Goal: Task Accomplishment & Management: Manage account settings

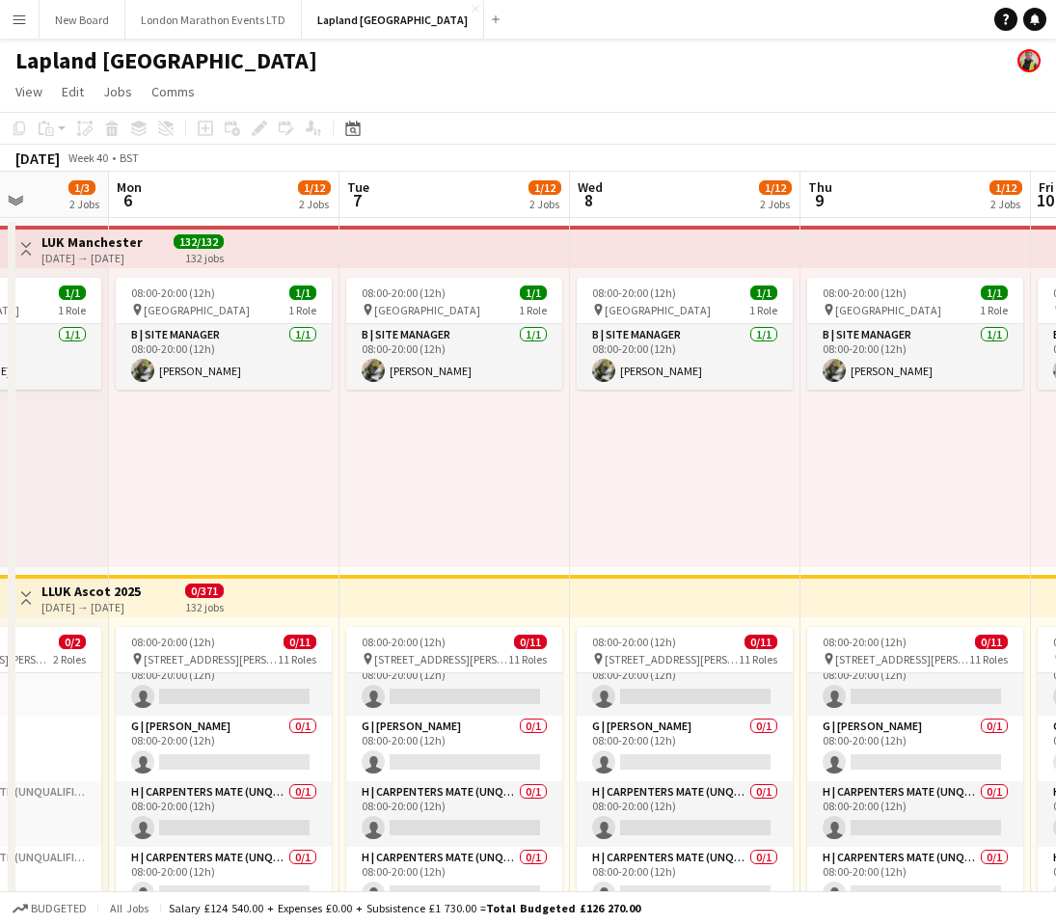
click at [19, 19] on app-icon "Menu" at bounding box center [19, 19] width 15 height 15
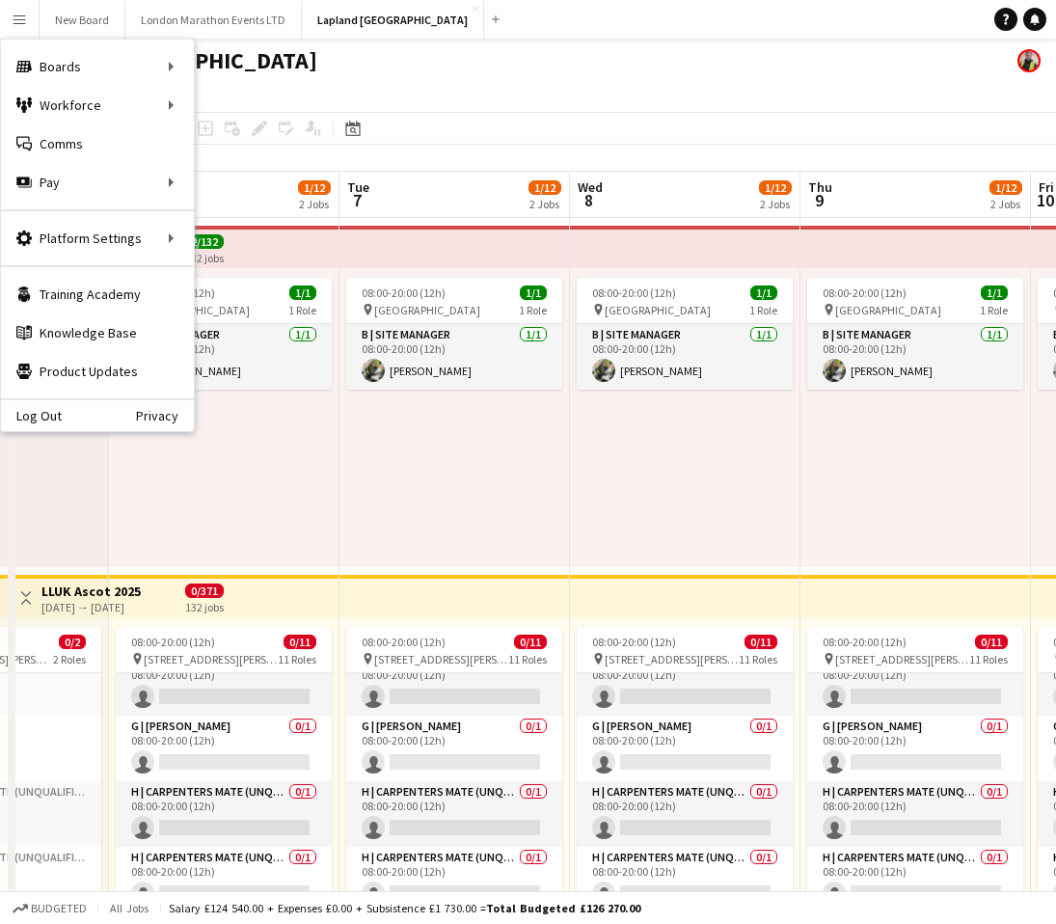
click at [17, 26] on app-icon "Menu" at bounding box center [19, 19] width 15 height 15
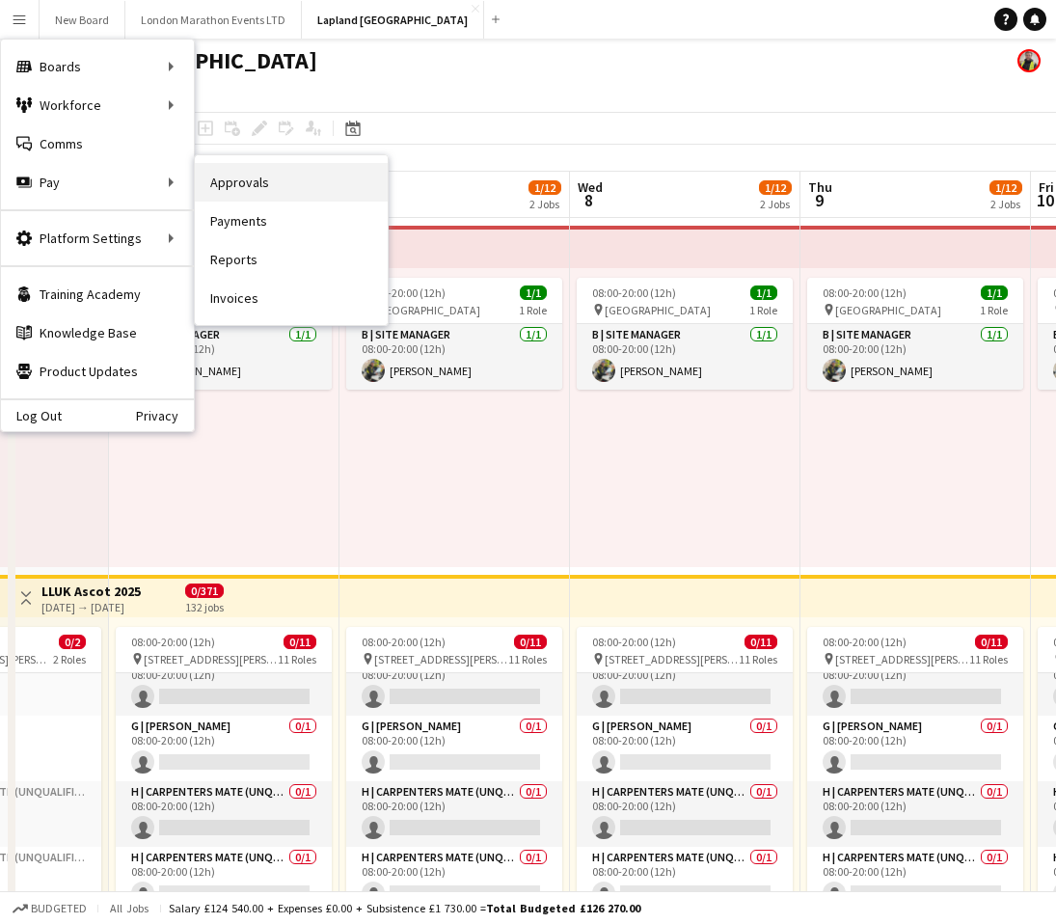
click at [259, 179] on link "Approvals" at bounding box center [291, 182] width 193 height 39
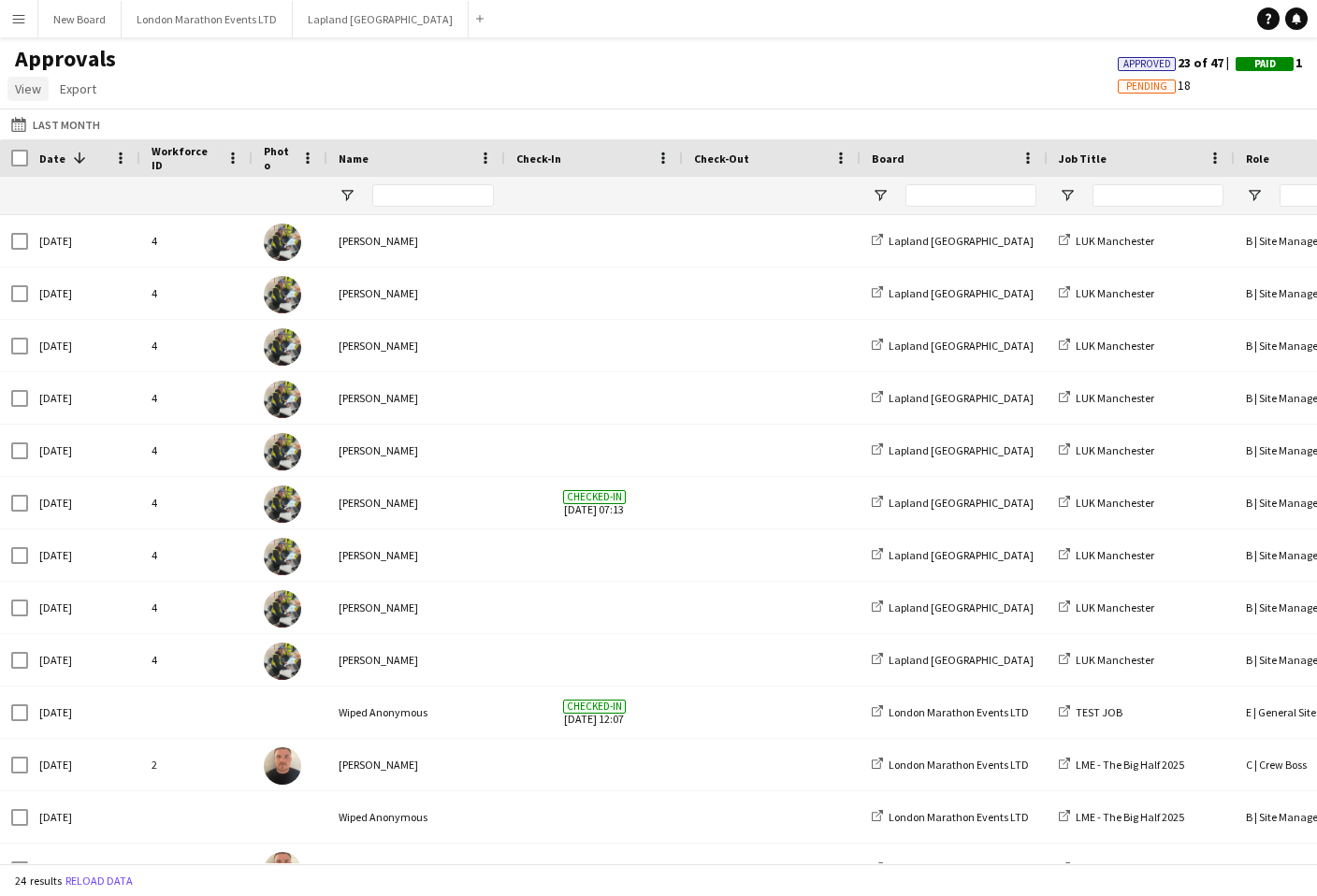
click at [25, 91] on span "View" at bounding box center [27, 88] width 26 height 16
click at [82, 85] on span "Export" at bounding box center [79, 88] width 37 height 16
click at [24, 87] on span "View" at bounding box center [27, 88] width 26 height 16
click at [344, 93] on div "Approvals View Customise view Customise filters Reset Filters Reset View Reset …" at bounding box center [658, 77] width 1317 height 64
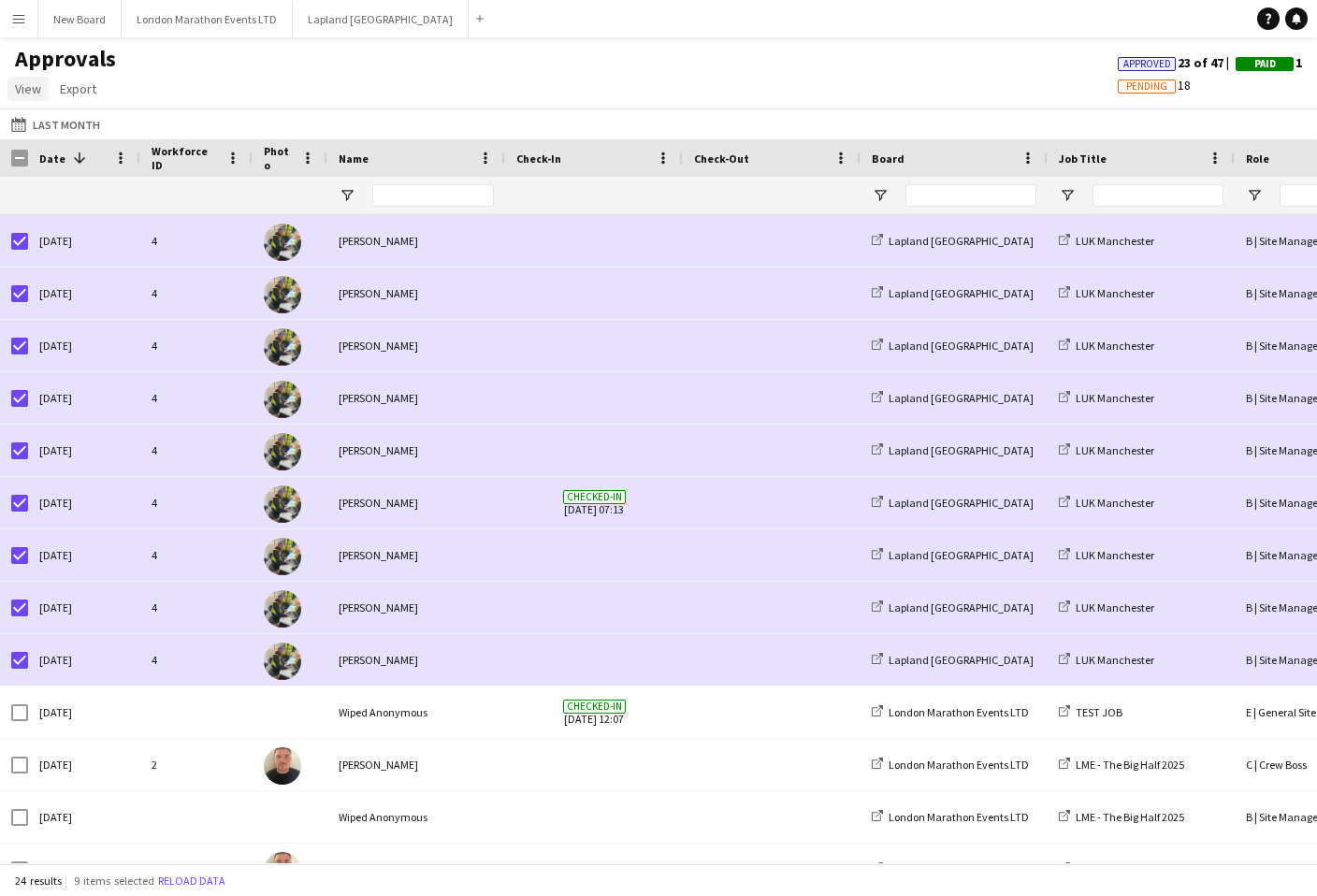
click at [38, 91] on span "View" at bounding box center [27, 88] width 26 height 16
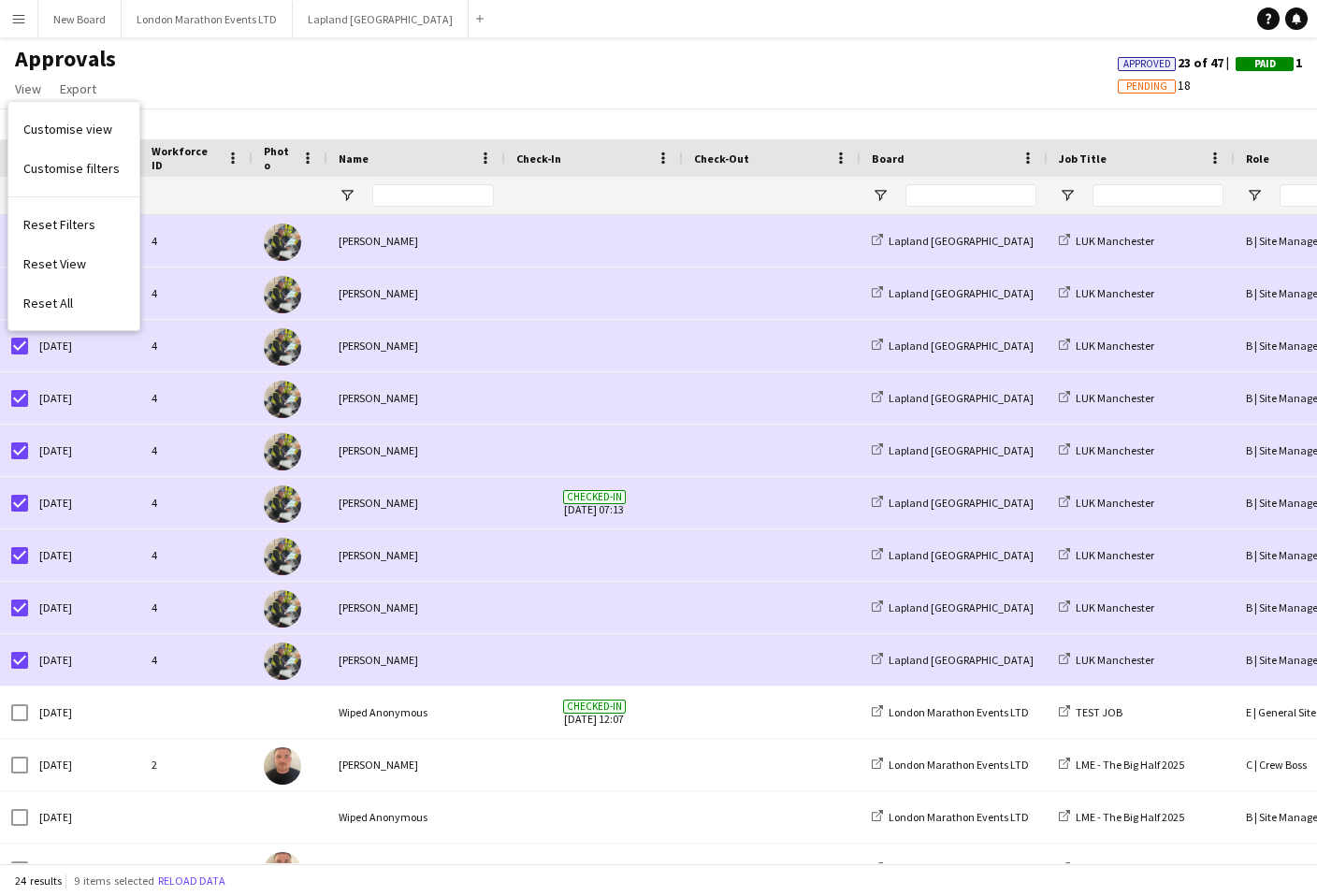
click at [183, 55] on div "Approvals View Customise view Customise filters Reset Filters Reset View Reset …" at bounding box center [658, 77] width 1317 height 64
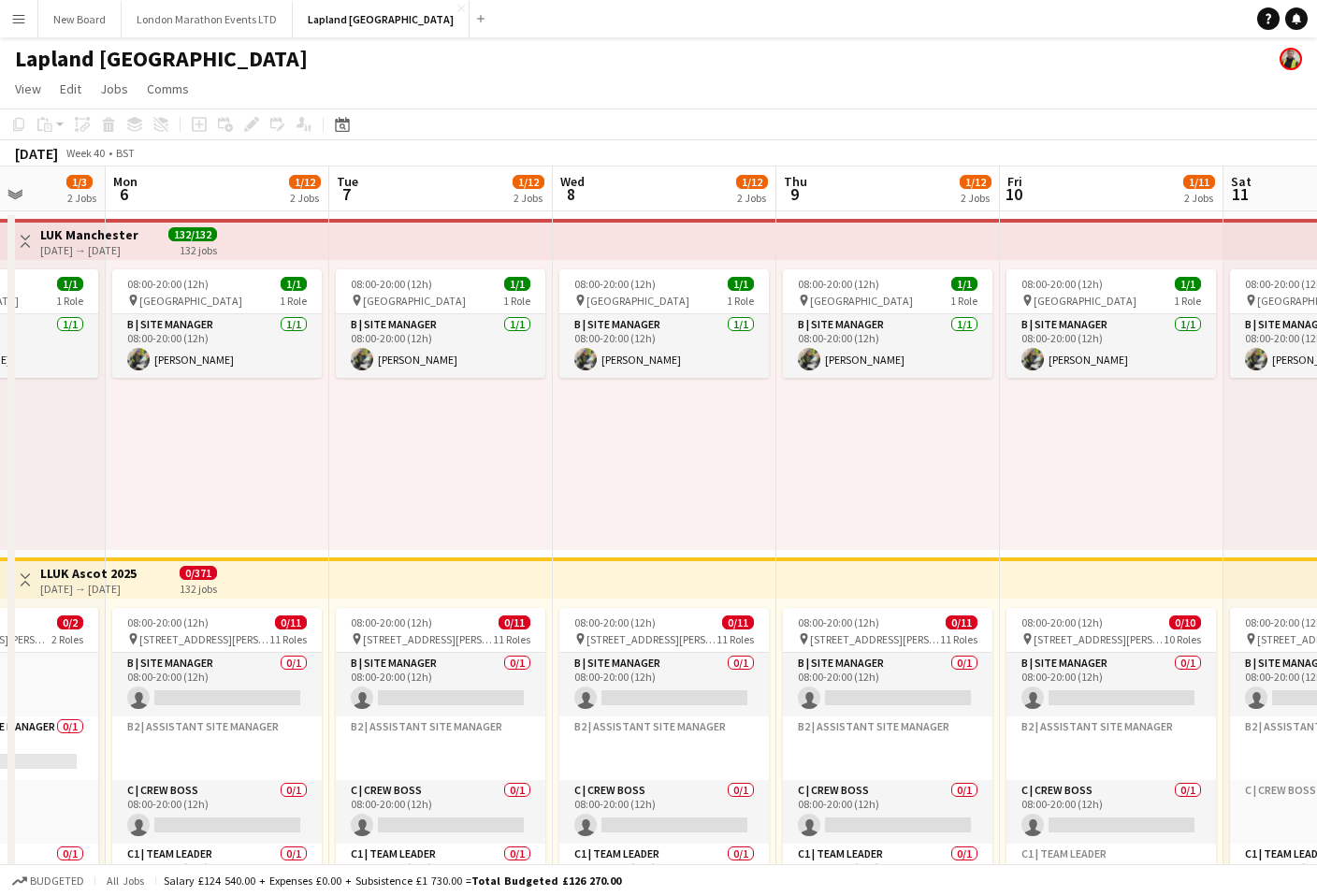
click at [22, 29] on button "Menu" at bounding box center [18, 18] width 38 height 38
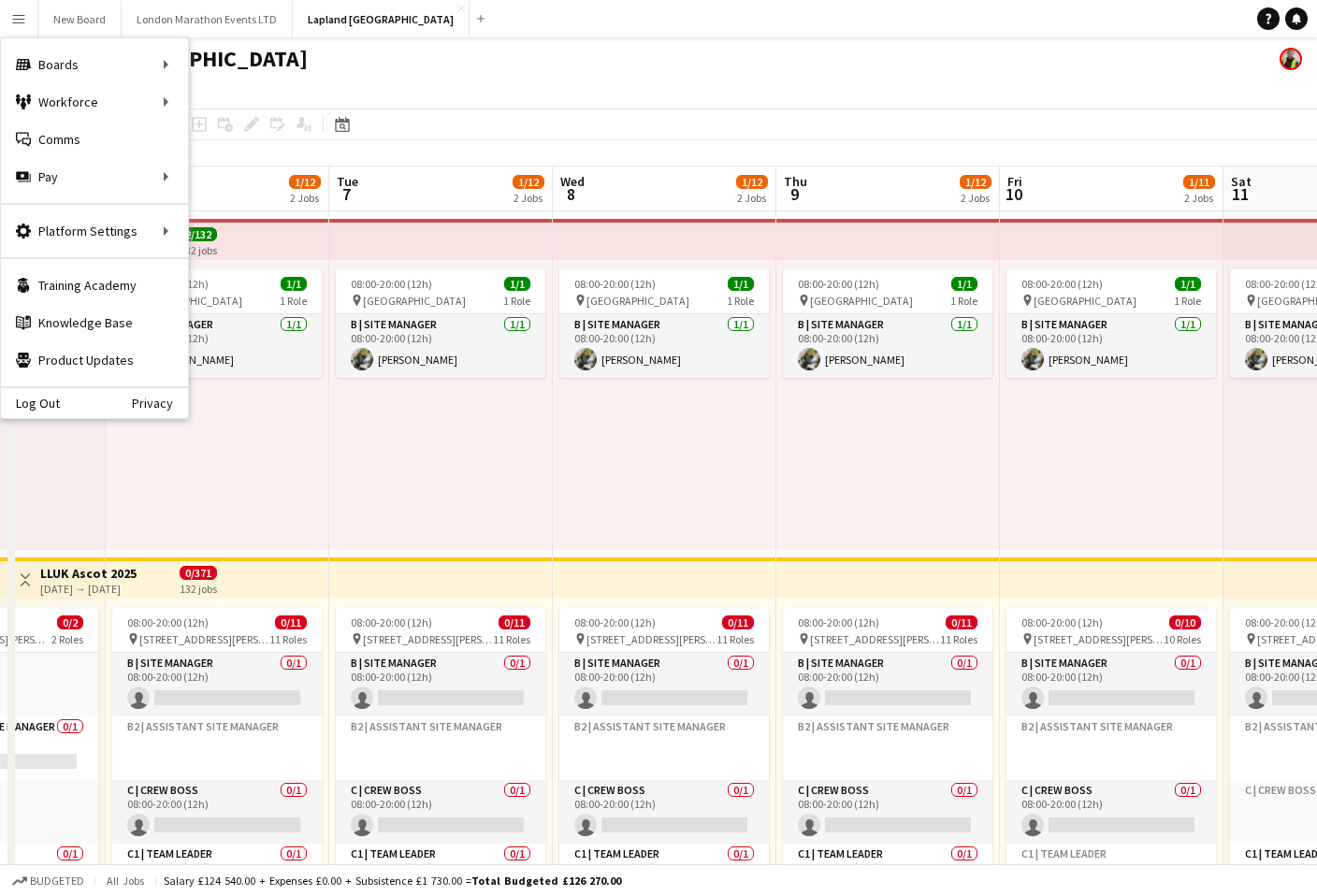
click at [339, 75] on app-page-menu "View Day view expanded Day view collapsed Month view Date picker Jump to [DATE]…" at bounding box center [658, 90] width 1317 height 36
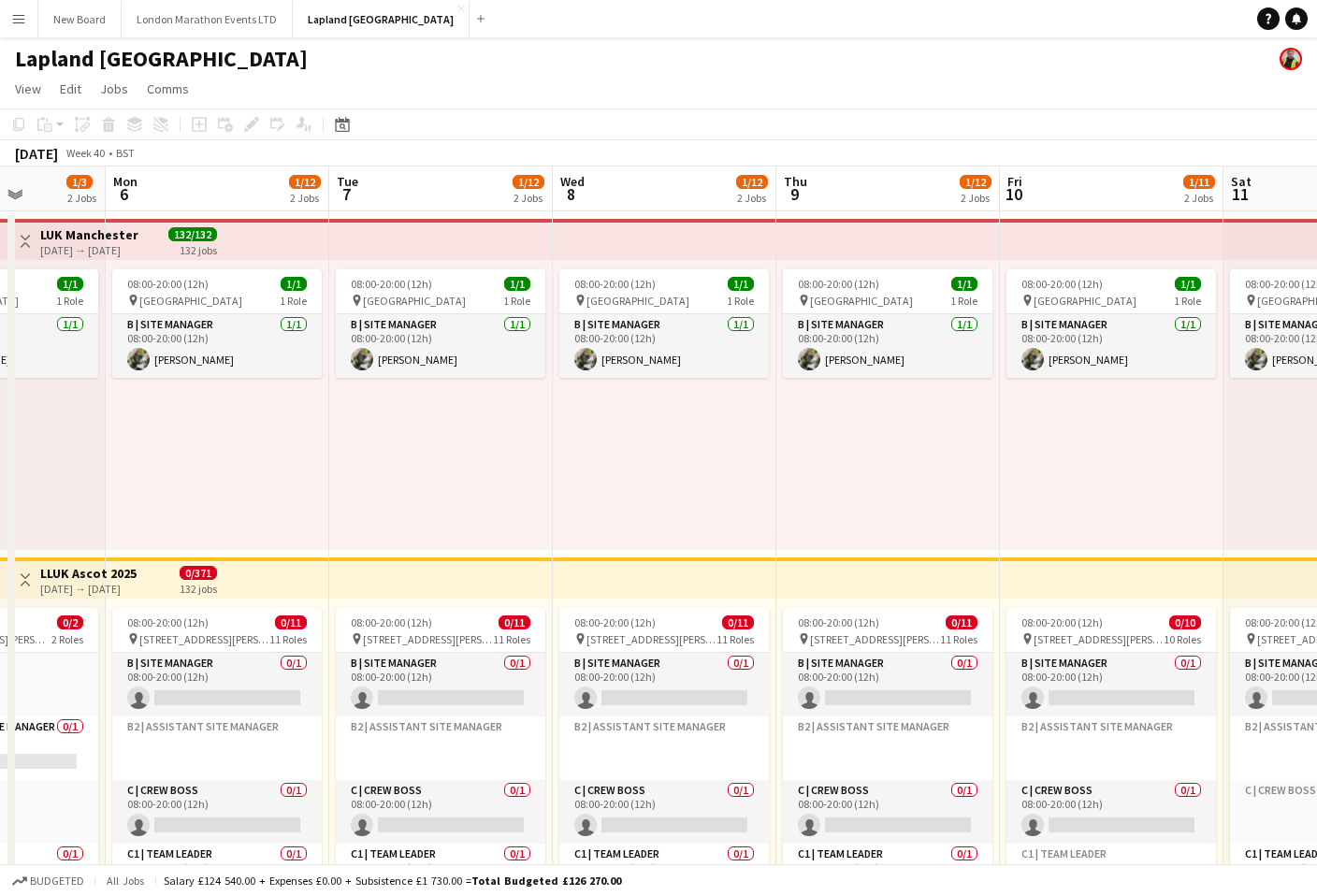
click at [19, 17] on app-icon "Menu" at bounding box center [18, 18] width 15 height 15
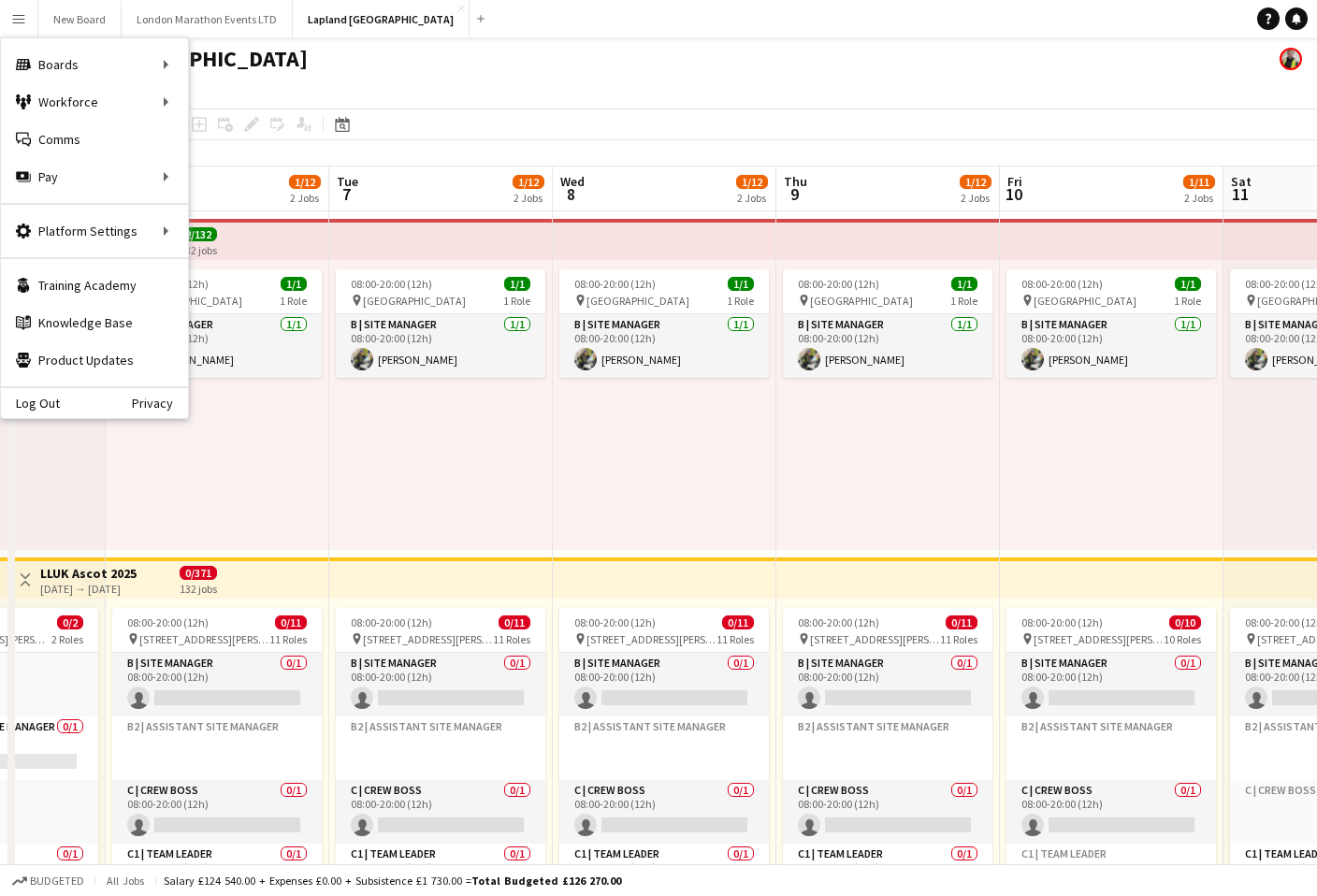
click at [284, 69] on div "Lapland [GEOGRAPHIC_DATA]" at bounding box center [658, 55] width 1317 height 36
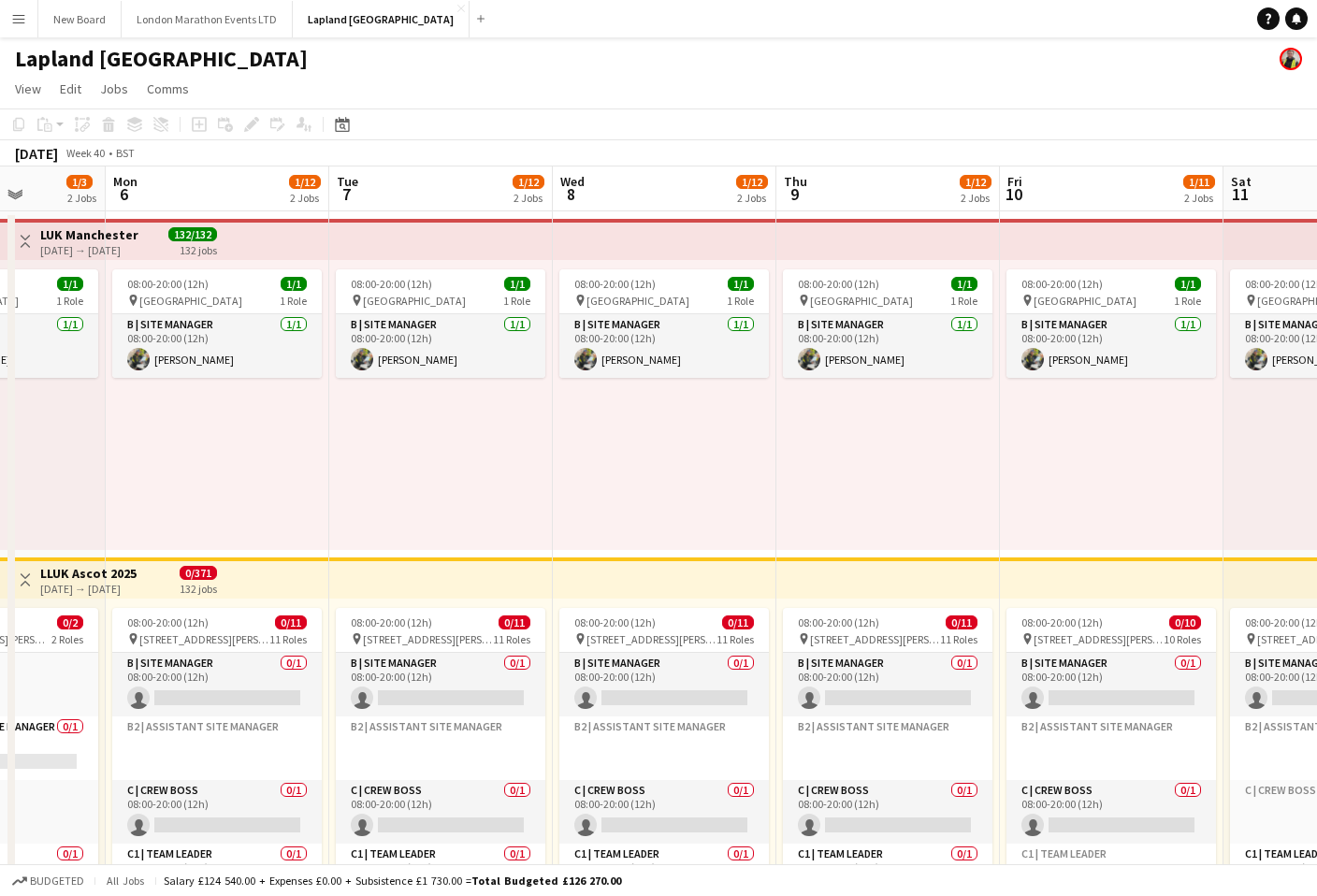
click at [17, 28] on button "Menu" at bounding box center [18, 18] width 38 height 38
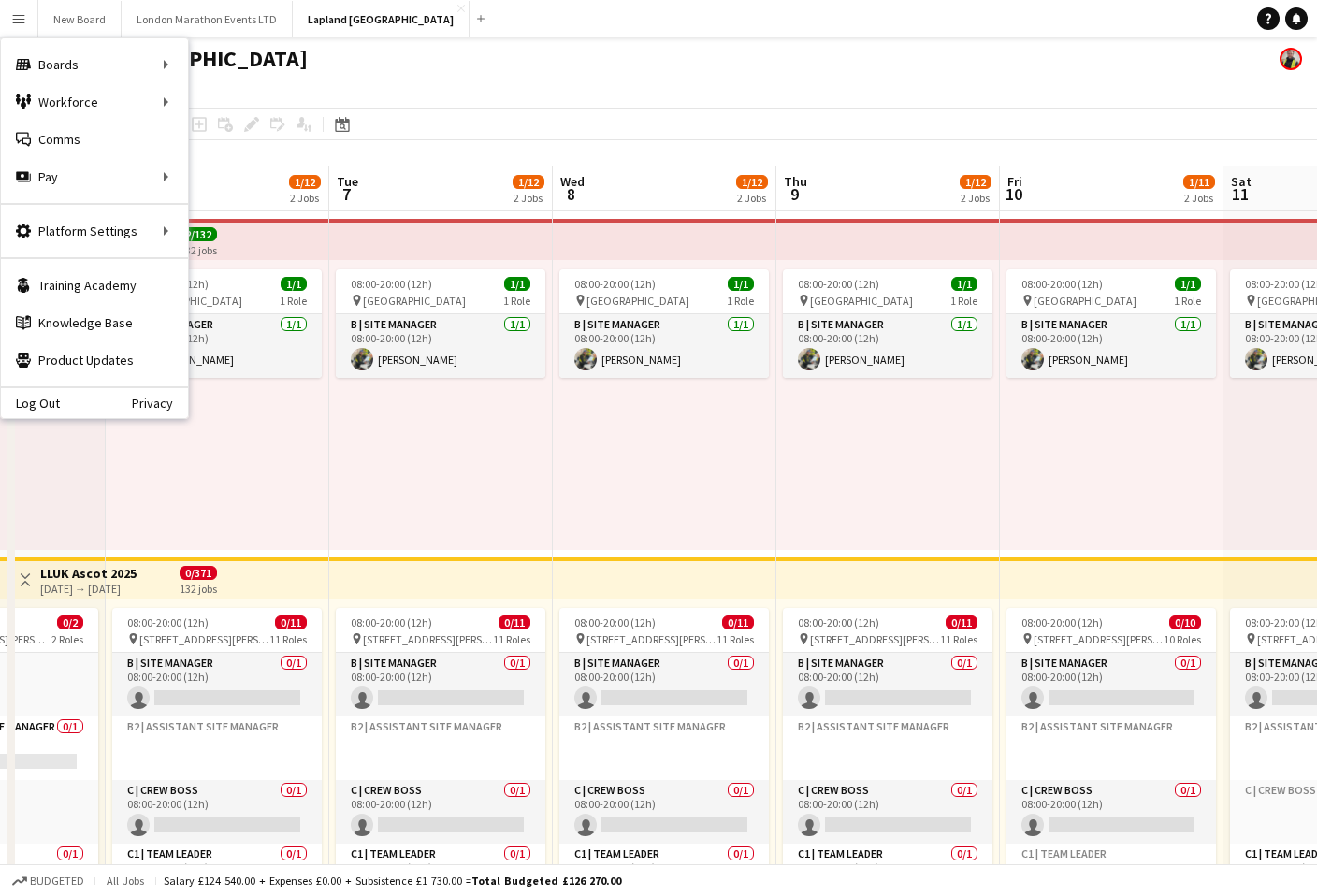
click at [405, 87] on app-page-menu "View Day view expanded Day view collapsed Month view Date picker Jump to [DATE]…" at bounding box center [658, 90] width 1317 height 36
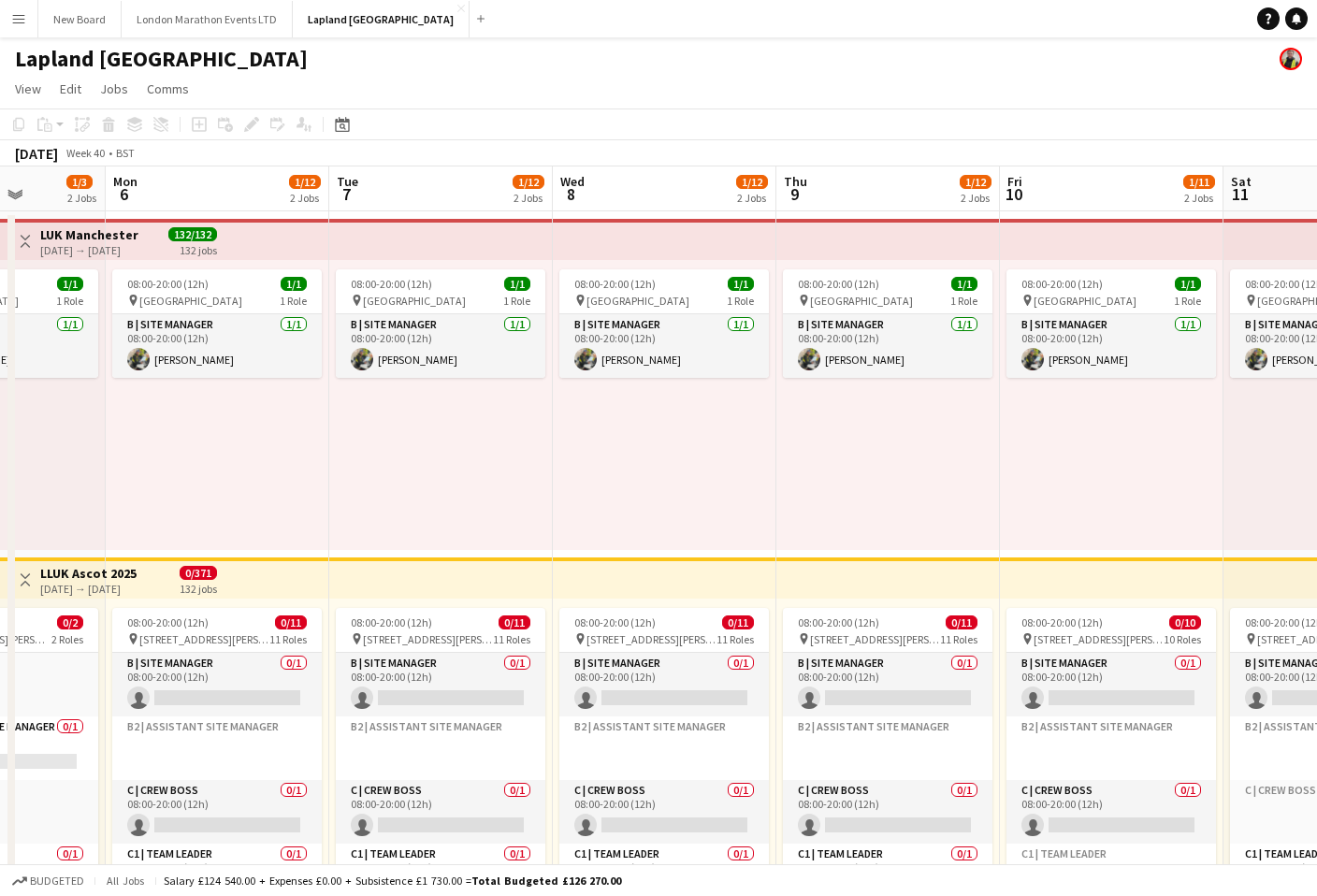
click at [20, 33] on button "Menu" at bounding box center [18, 18] width 38 height 38
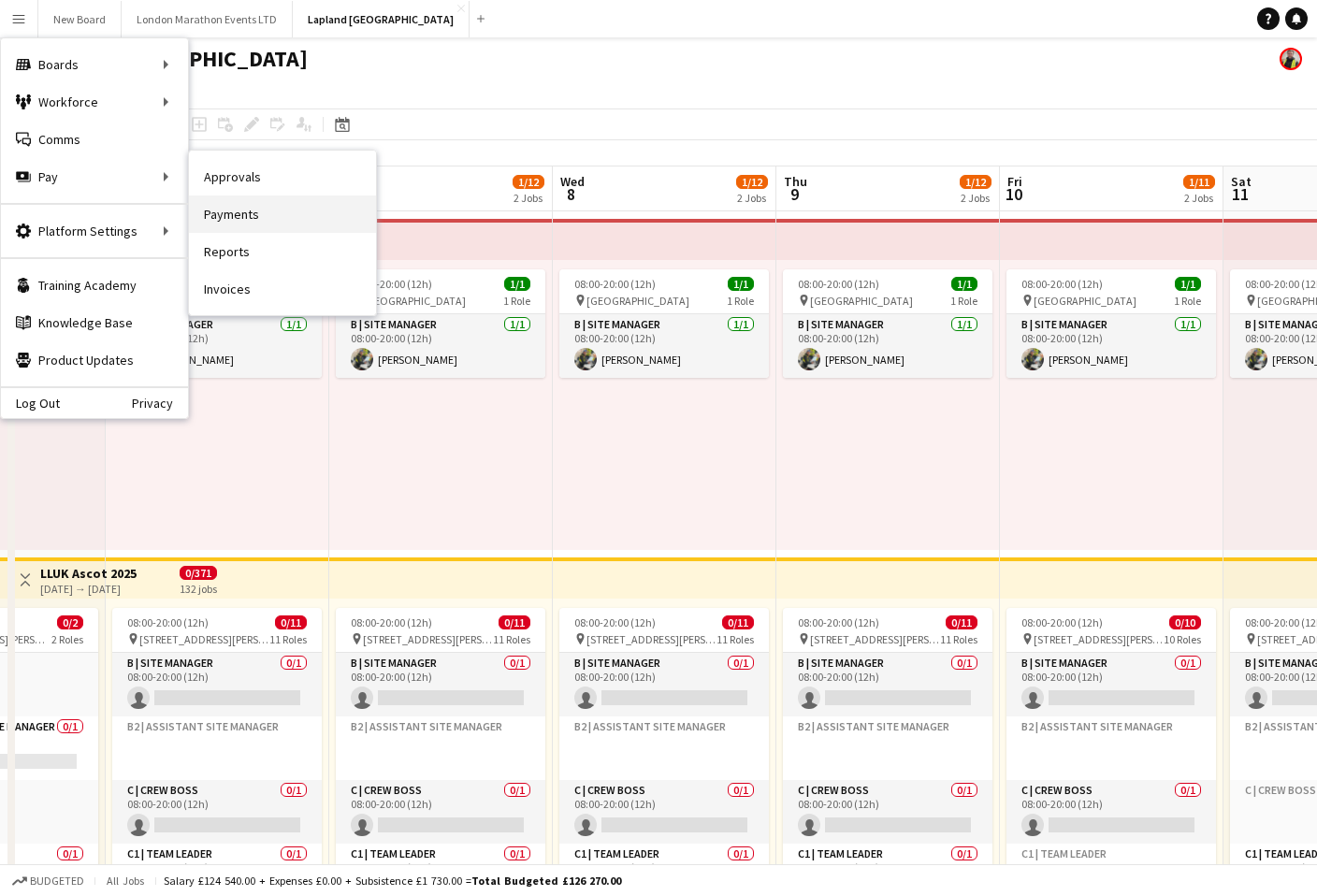
click at [277, 207] on link "Payments" at bounding box center [282, 214] width 187 height 38
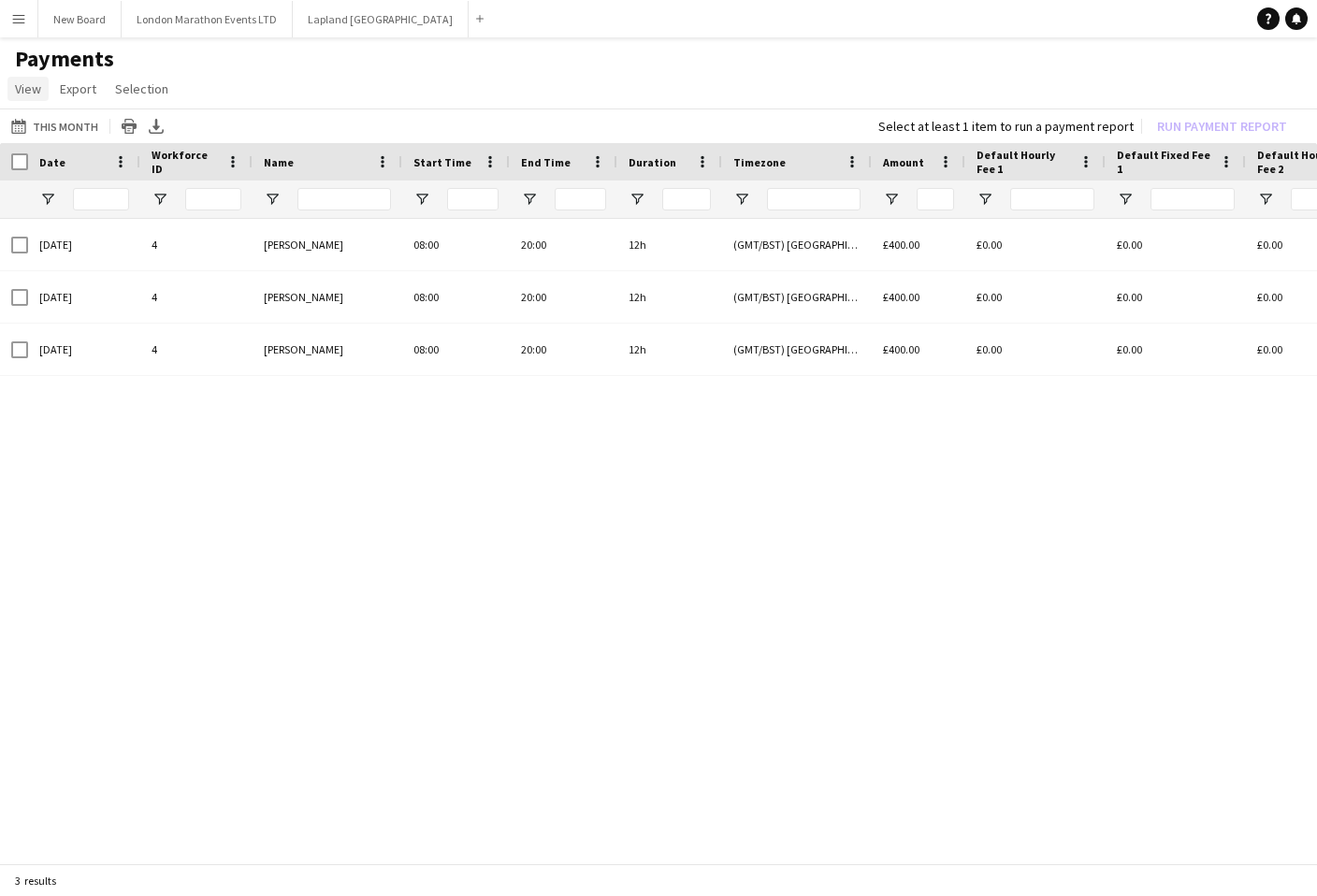
click at [31, 93] on span "View" at bounding box center [27, 88] width 26 height 16
click at [23, 23] on app-icon "Menu" at bounding box center [18, 18] width 15 height 15
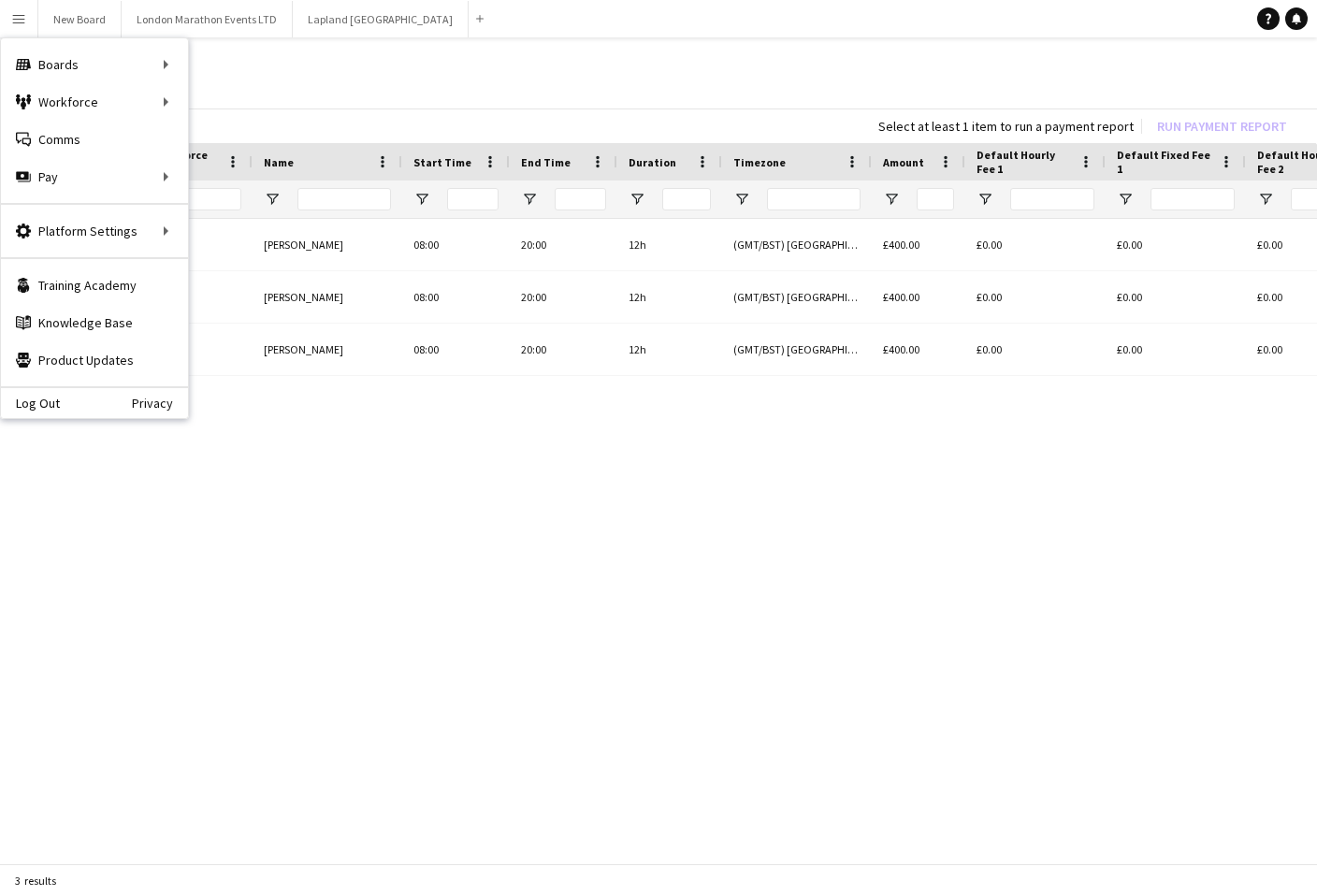
click at [530, 76] on app-page-menu "View Customise view Customise filters Reset Filters Reset View Reset All Export…" at bounding box center [658, 90] width 1317 height 36
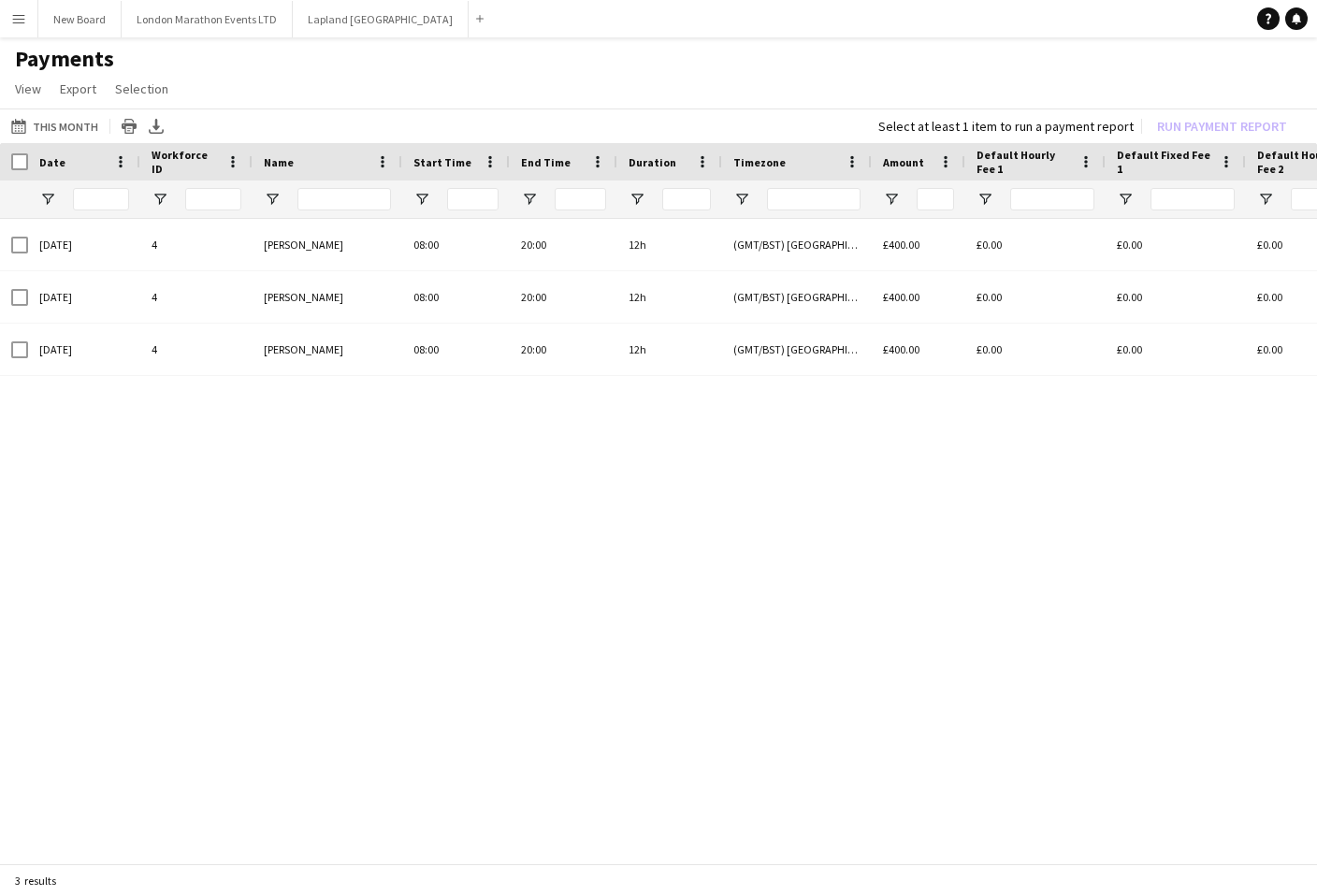
click at [12, 21] on app-icon "Menu" at bounding box center [18, 18] width 15 height 15
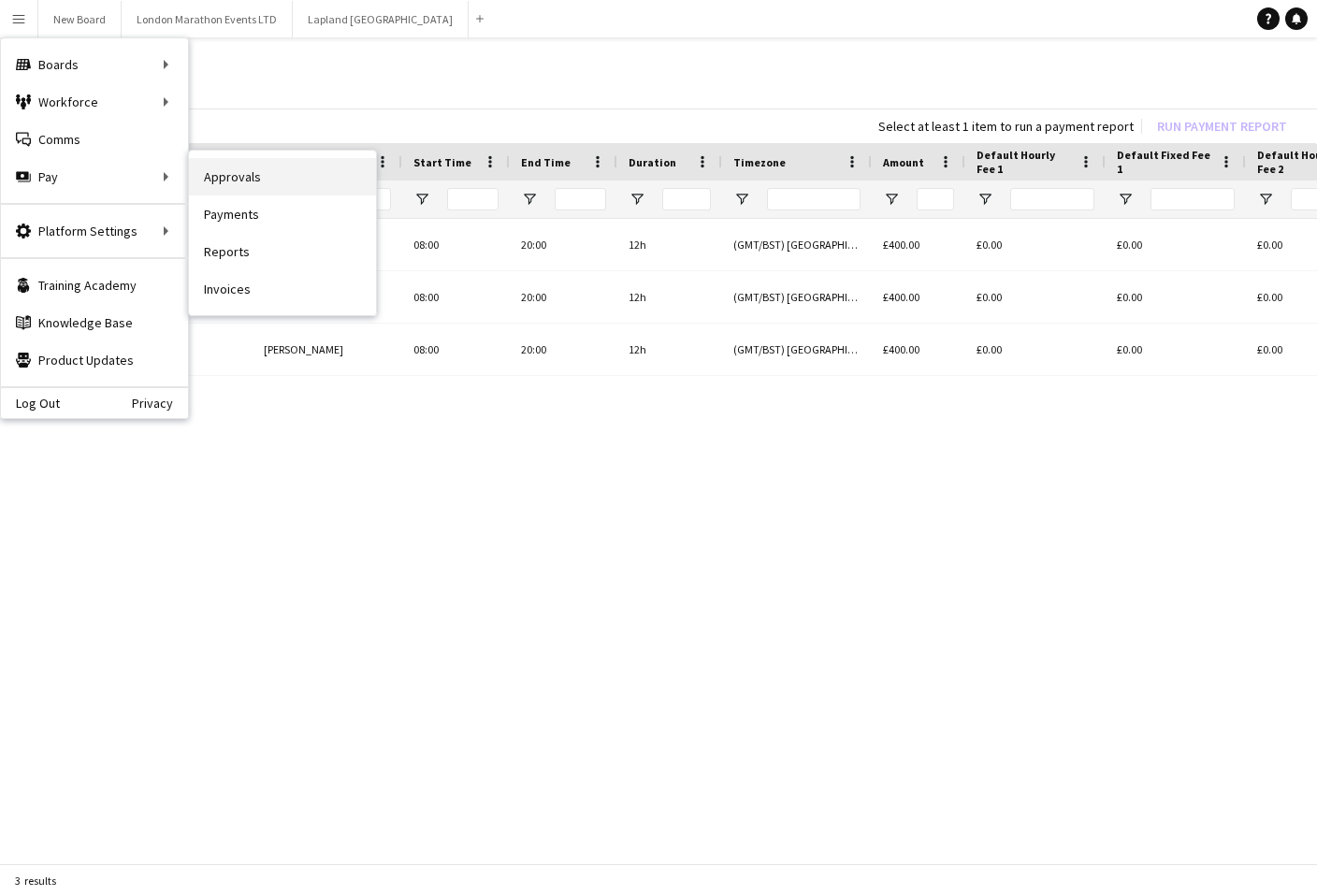
click at [243, 176] on link "Approvals" at bounding box center [282, 176] width 187 height 38
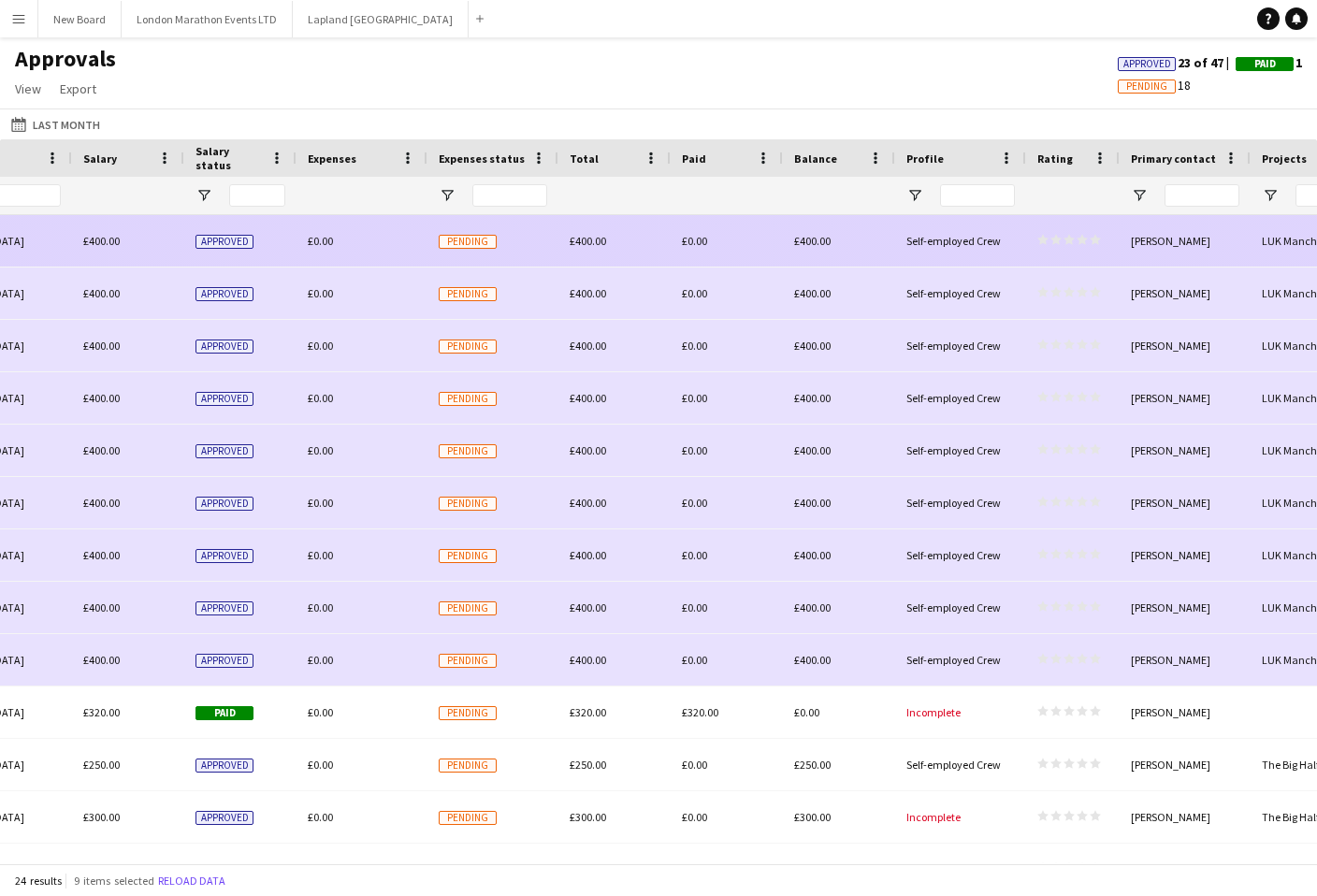
click at [484, 243] on span "Pending" at bounding box center [467, 241] width 58 height 14
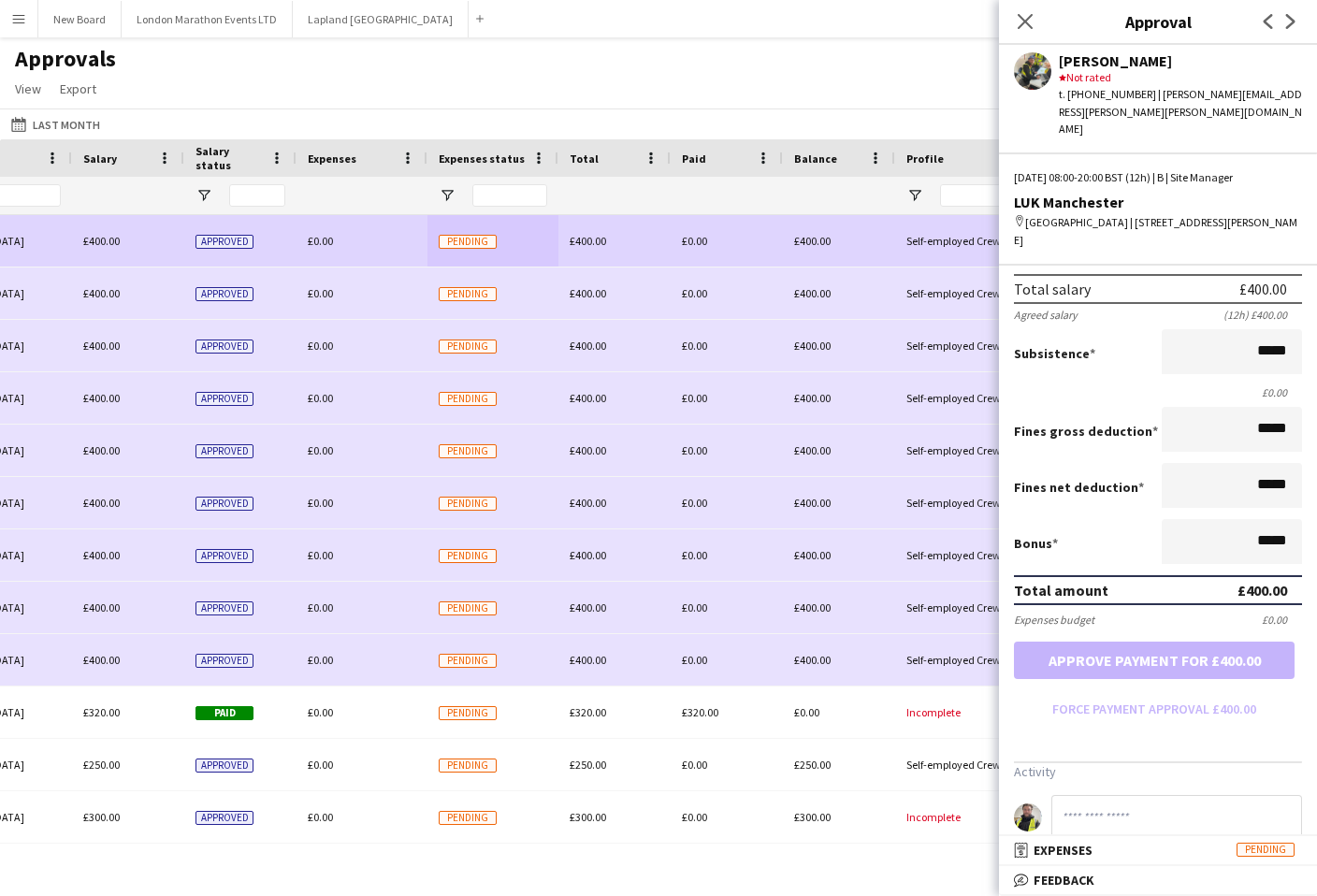
click at [1023, 613] on div "Expenses budget £0.00" at bounding box center [1157, 620] width 288 height 14
click at [1023, 27] on icon "Close pop-in" at bounding box center [1024, 21] width 17 height 17
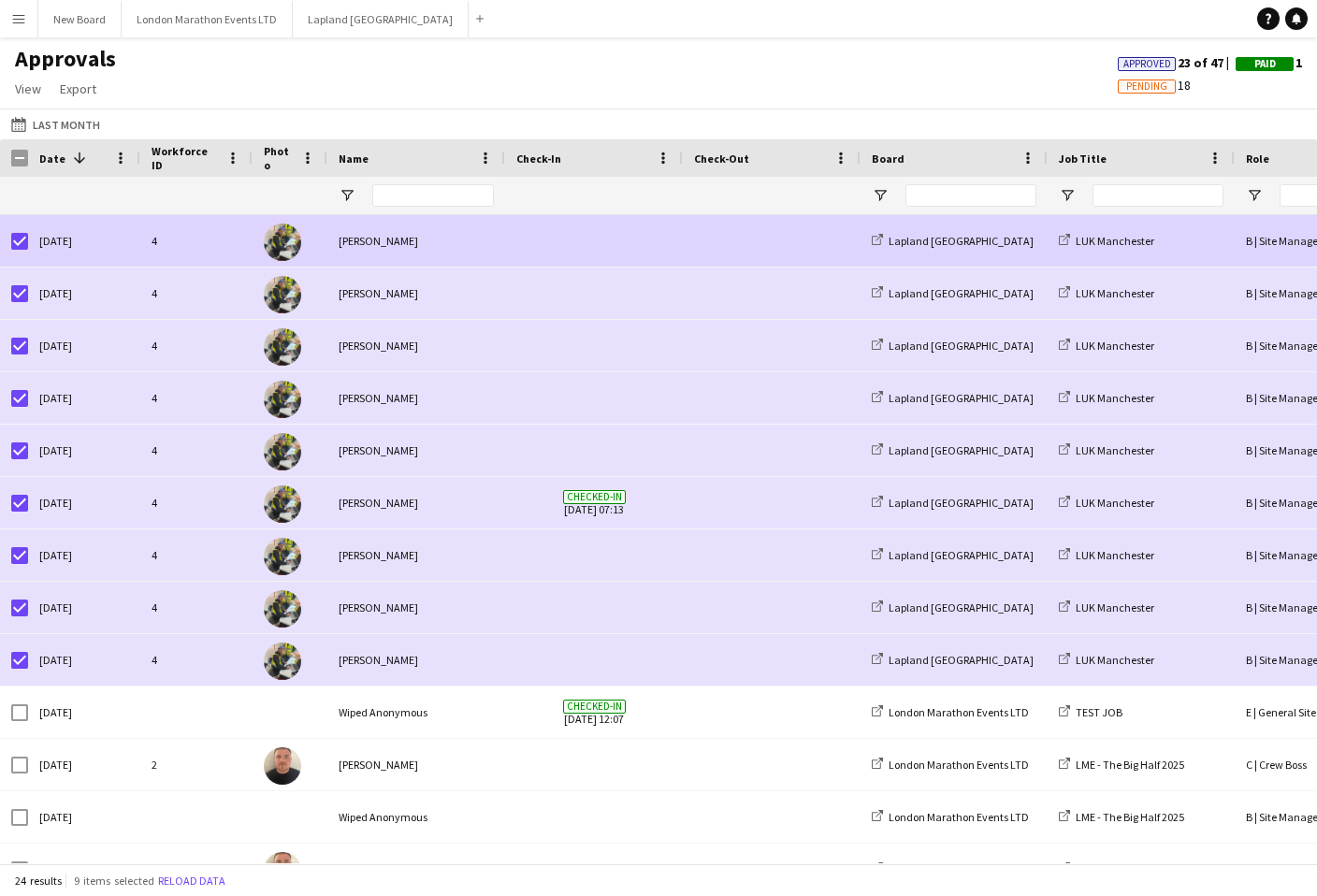
click at [549, 256] on span at bounding box center [594, 240] width 155 height 51
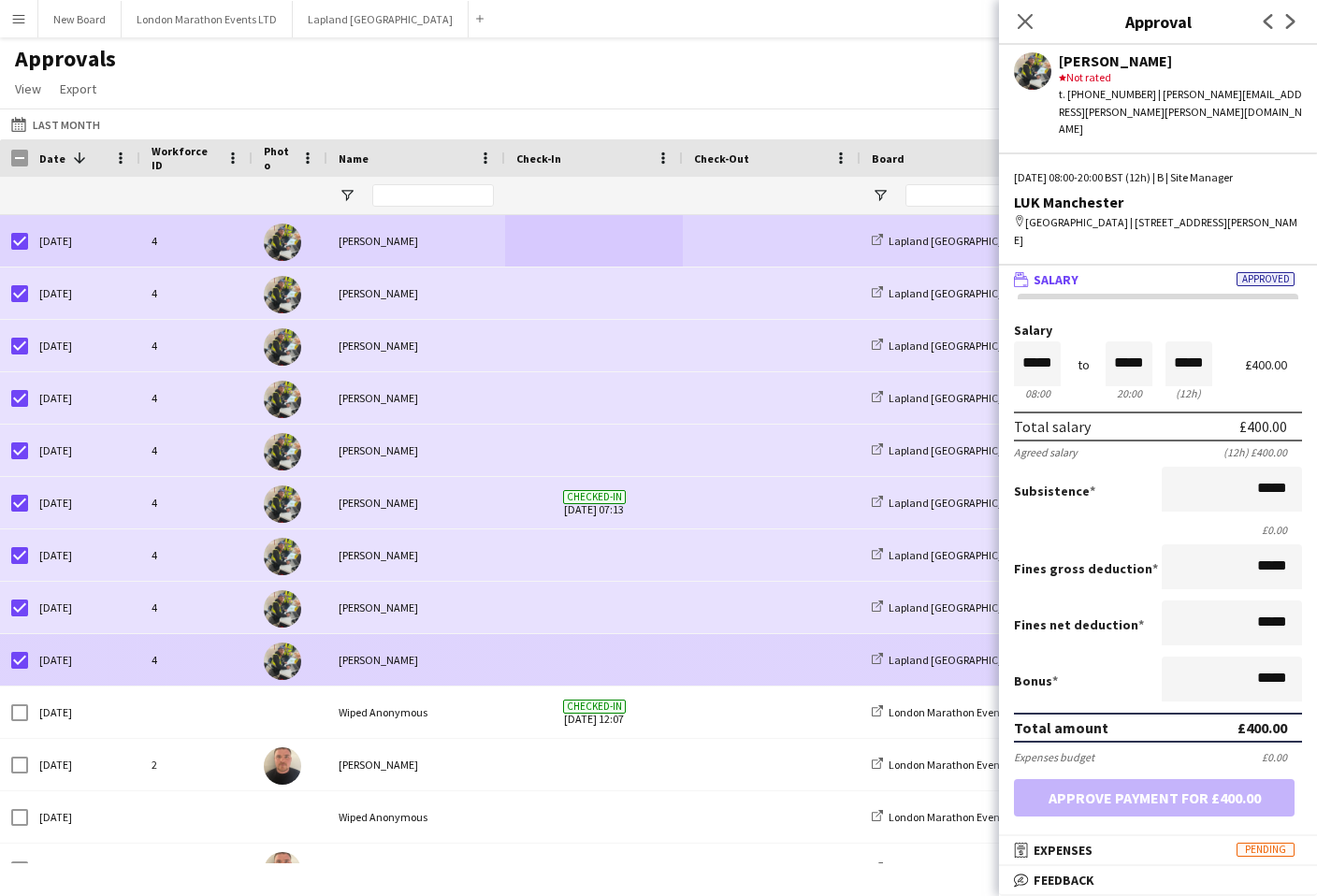
click at [242, 664] on div "4" at bounding box center [197, 659] width 112 height 51
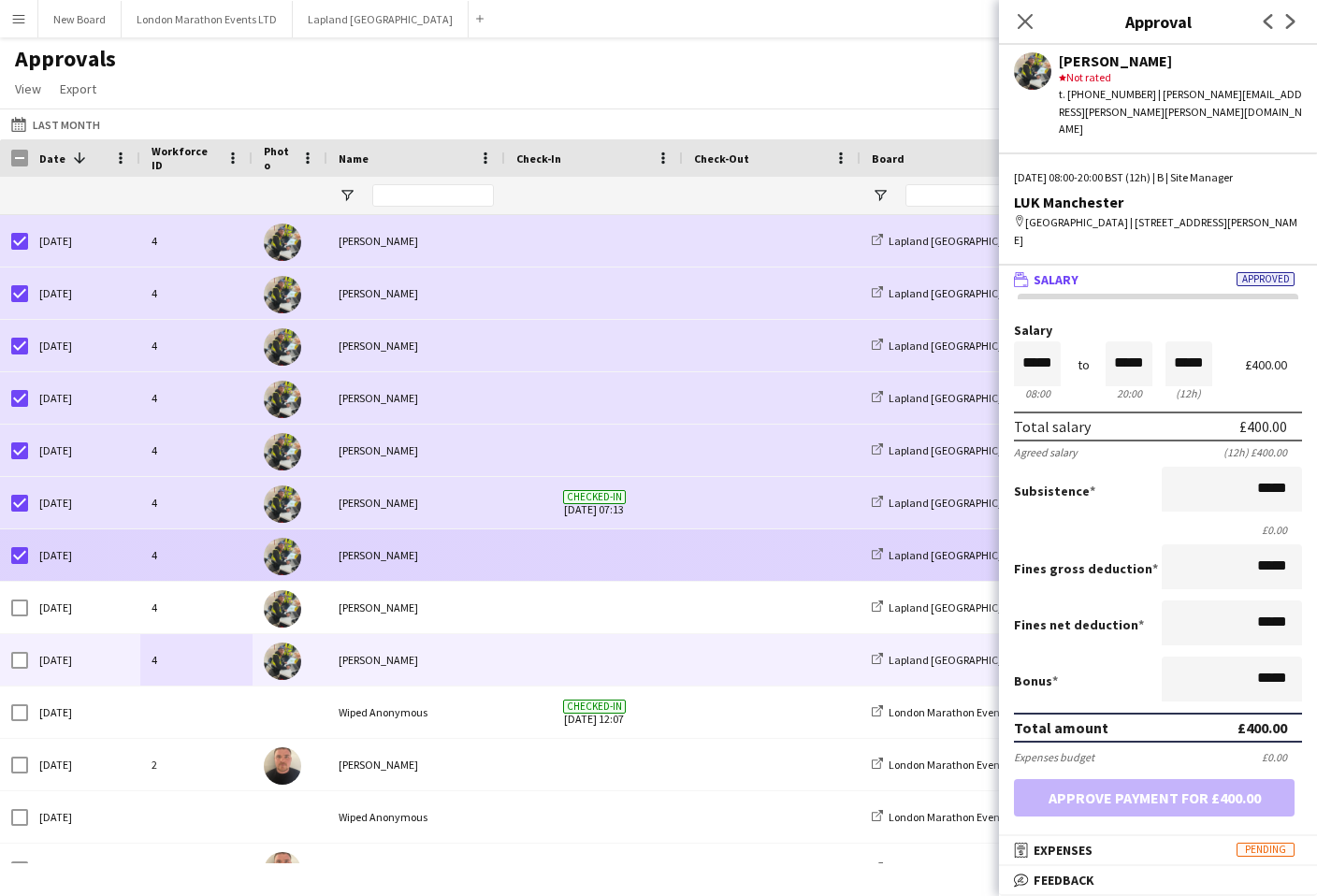
click at [16, 563] on div at bounding box center [19, 556] width 16 height 52
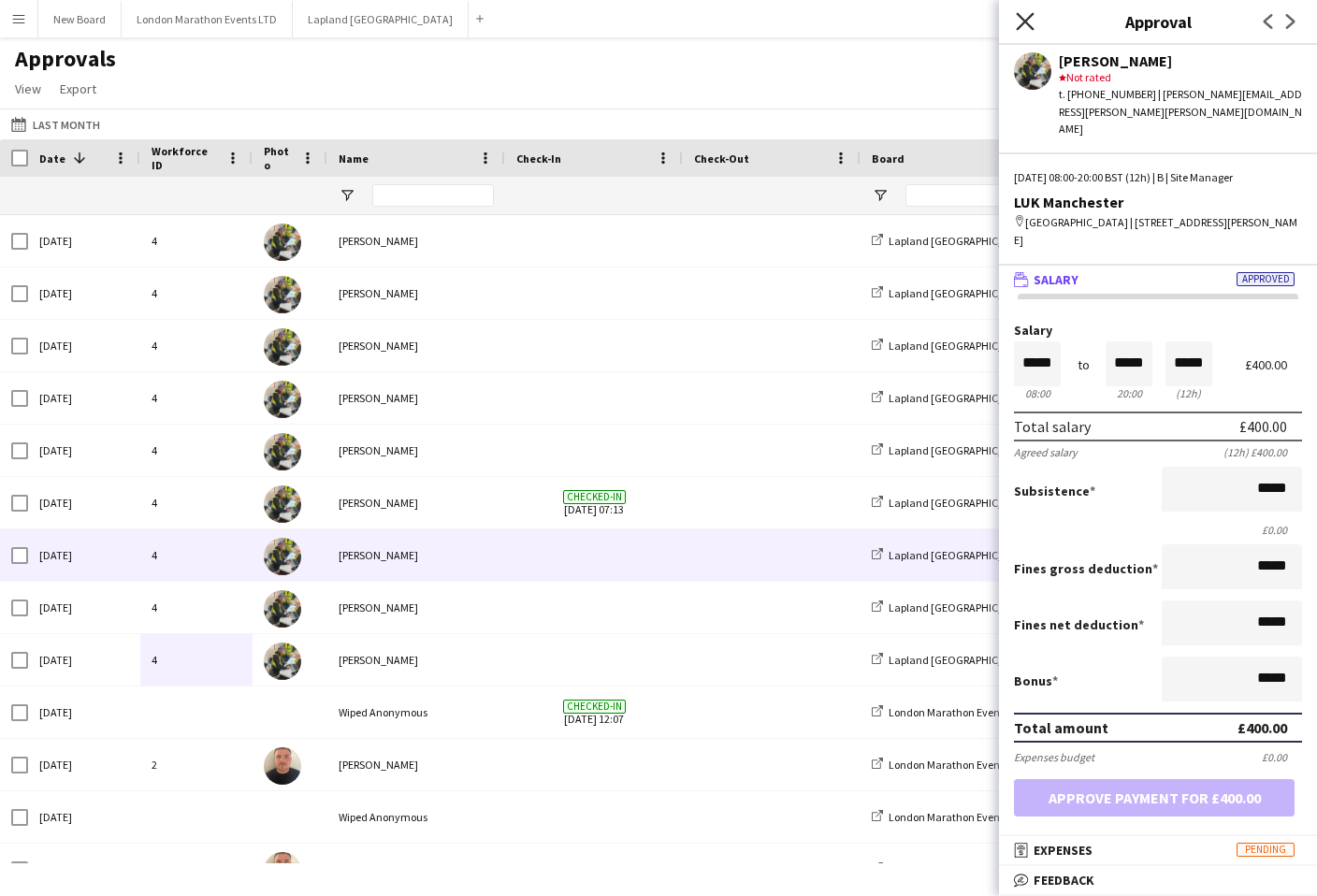
click at [1023, 24] on icon at bounding box center [1024, 21] width 17 height 17
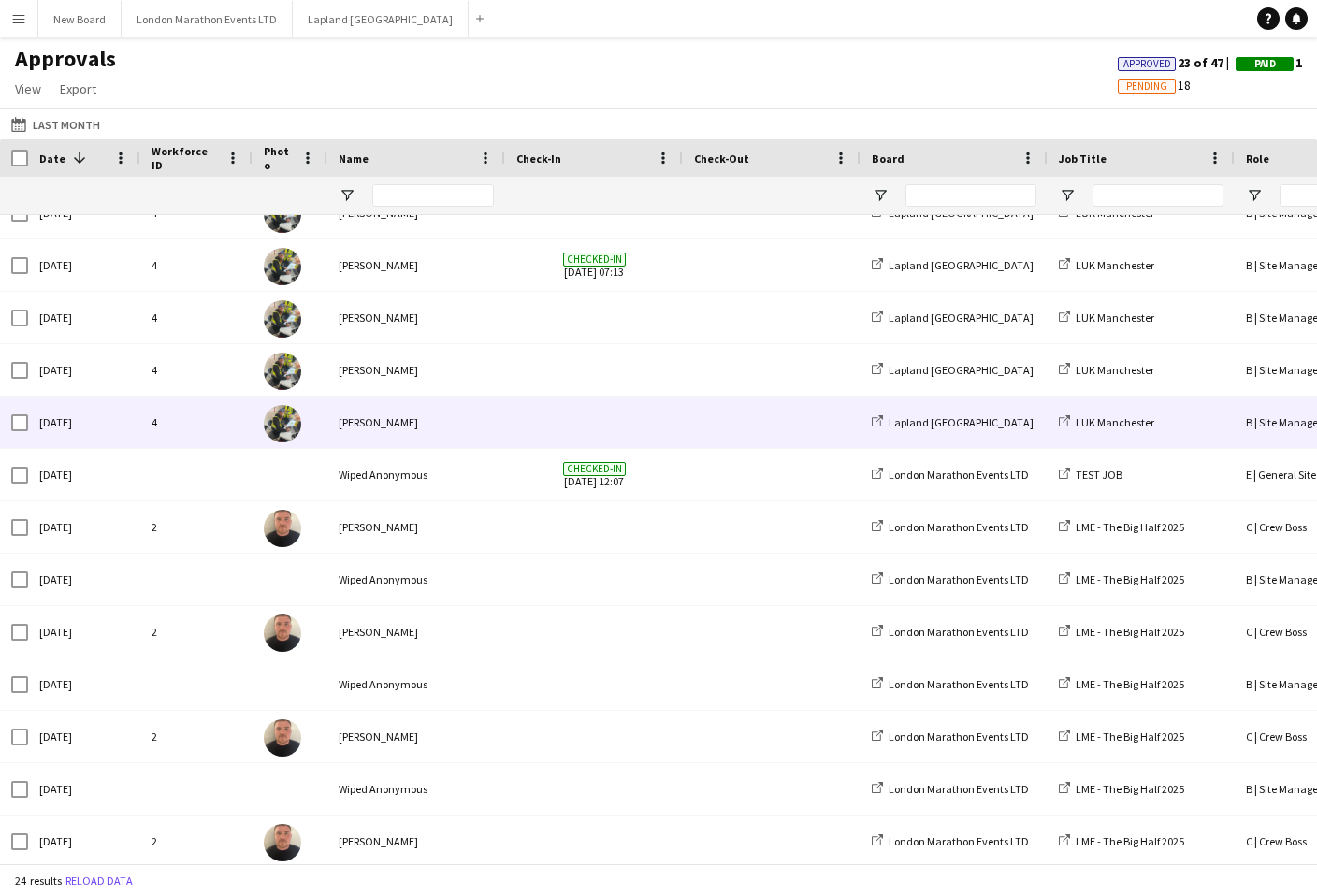
click at [484, 420] on div "[PERSON_NAME]" at bounding box center [415, 422] width 177 height 51
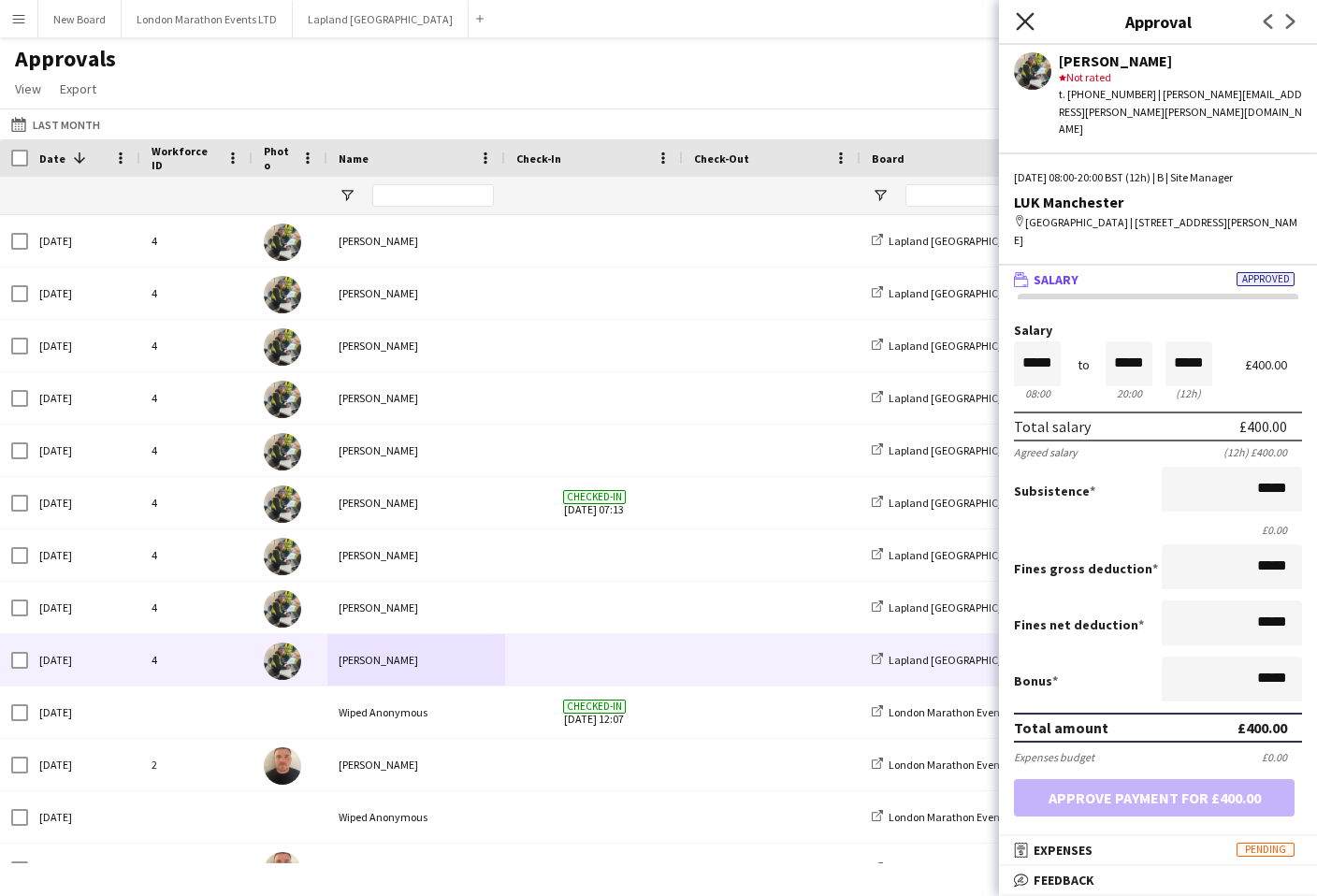
click at [1018, 18] on icon "Close pop-in" at bounding box center [1024, 21] width 17 height 17
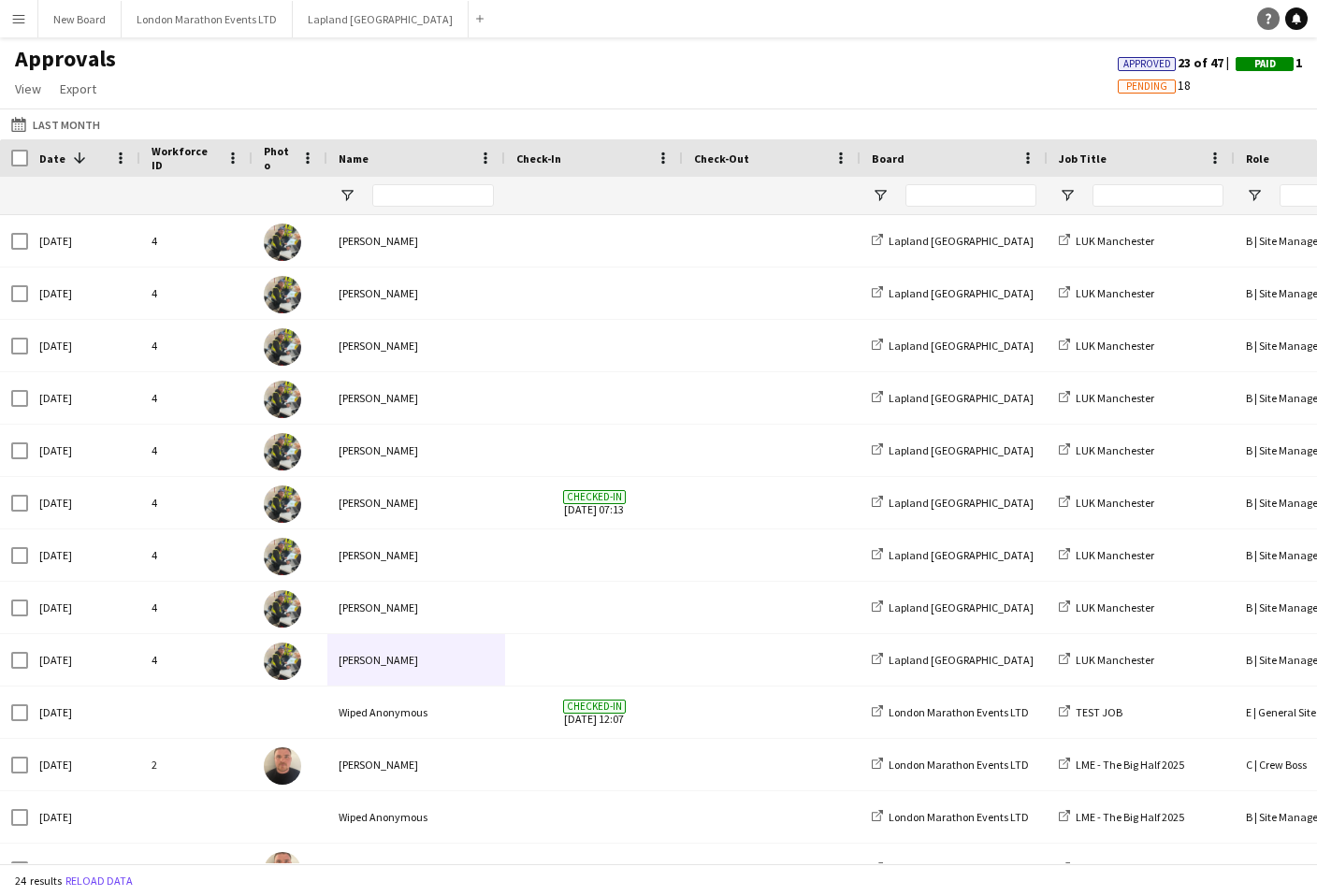
click at [1023, 21] on icon at bounding box center [1269, 18] width 6 height 11
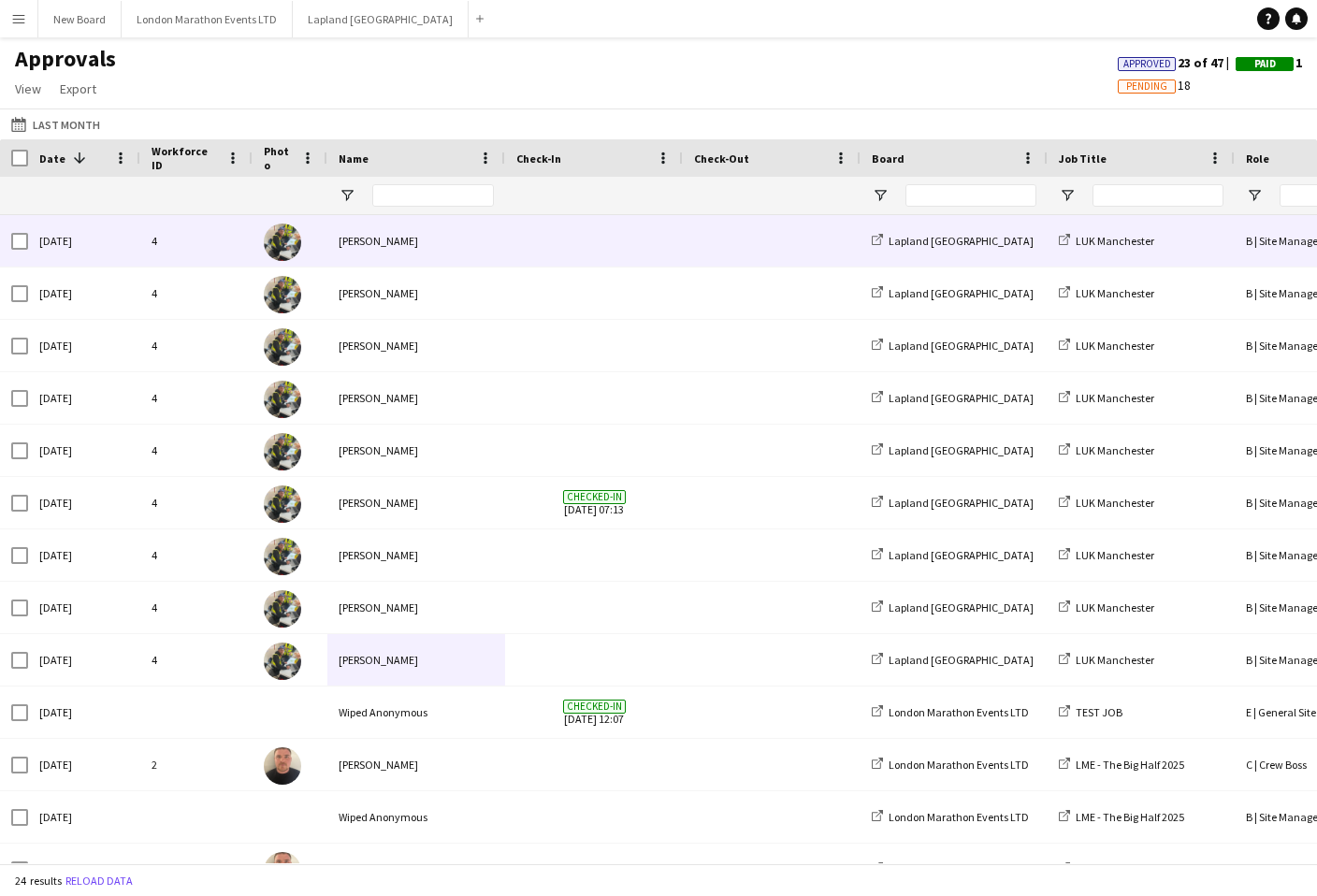
click at [501, 244] on div "[PERSON_NAME]" at bounding box center [415, 240] width 177 height 51
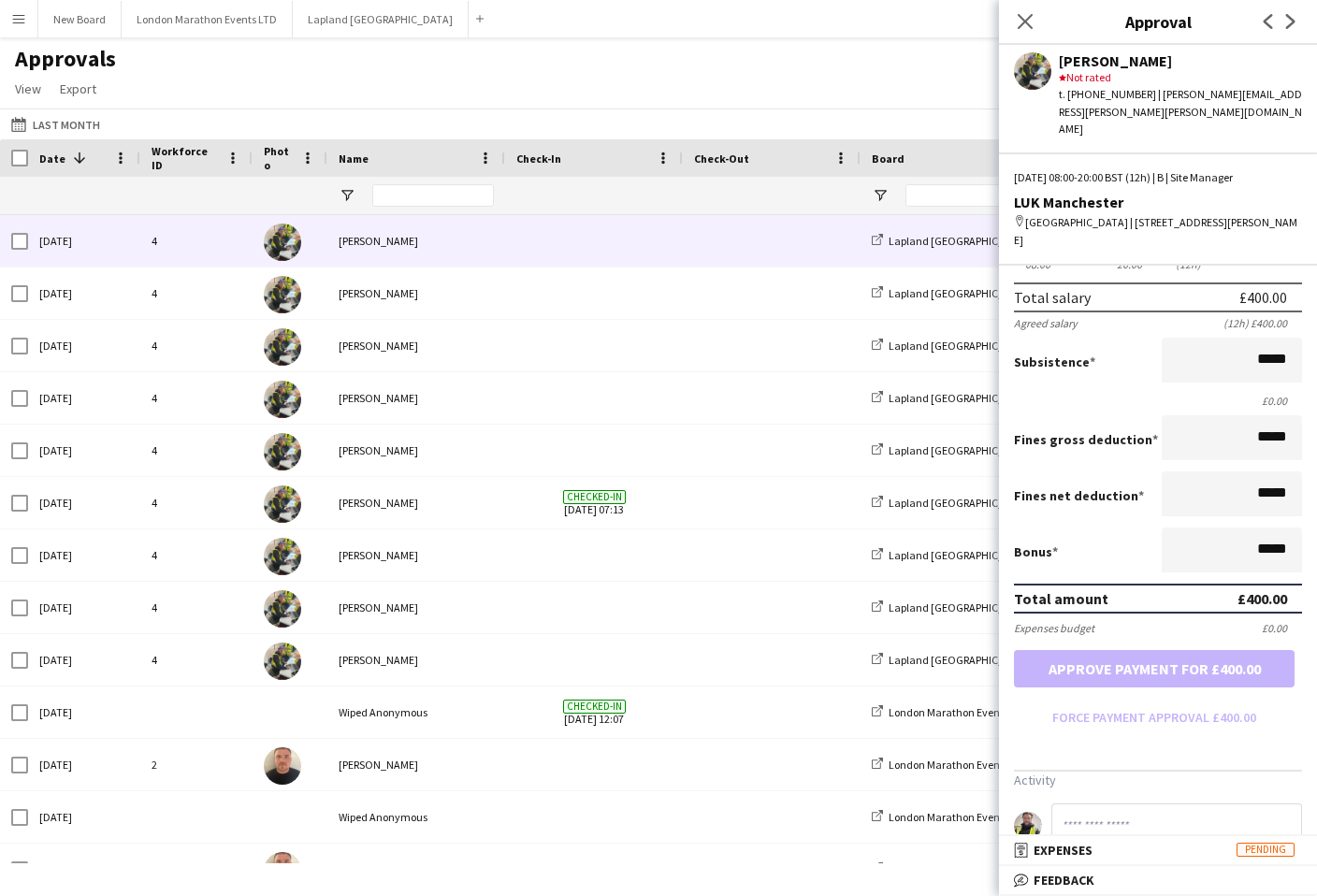
scroll to position [138, 0]
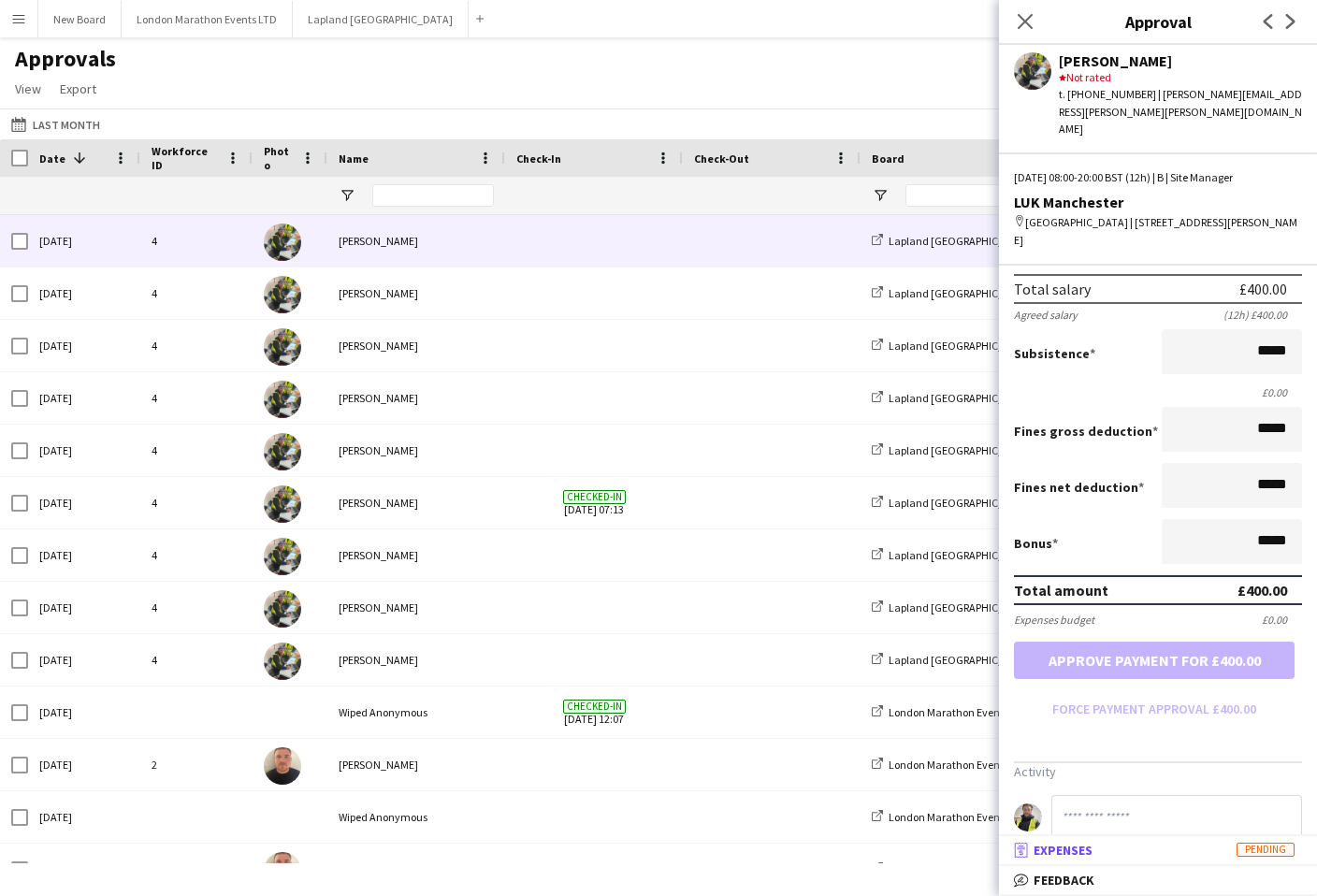
click at [1023, 844] on mat-panel-title "receipt Expenses Pending" at bounding box center [1154, 849] width 310 height 16
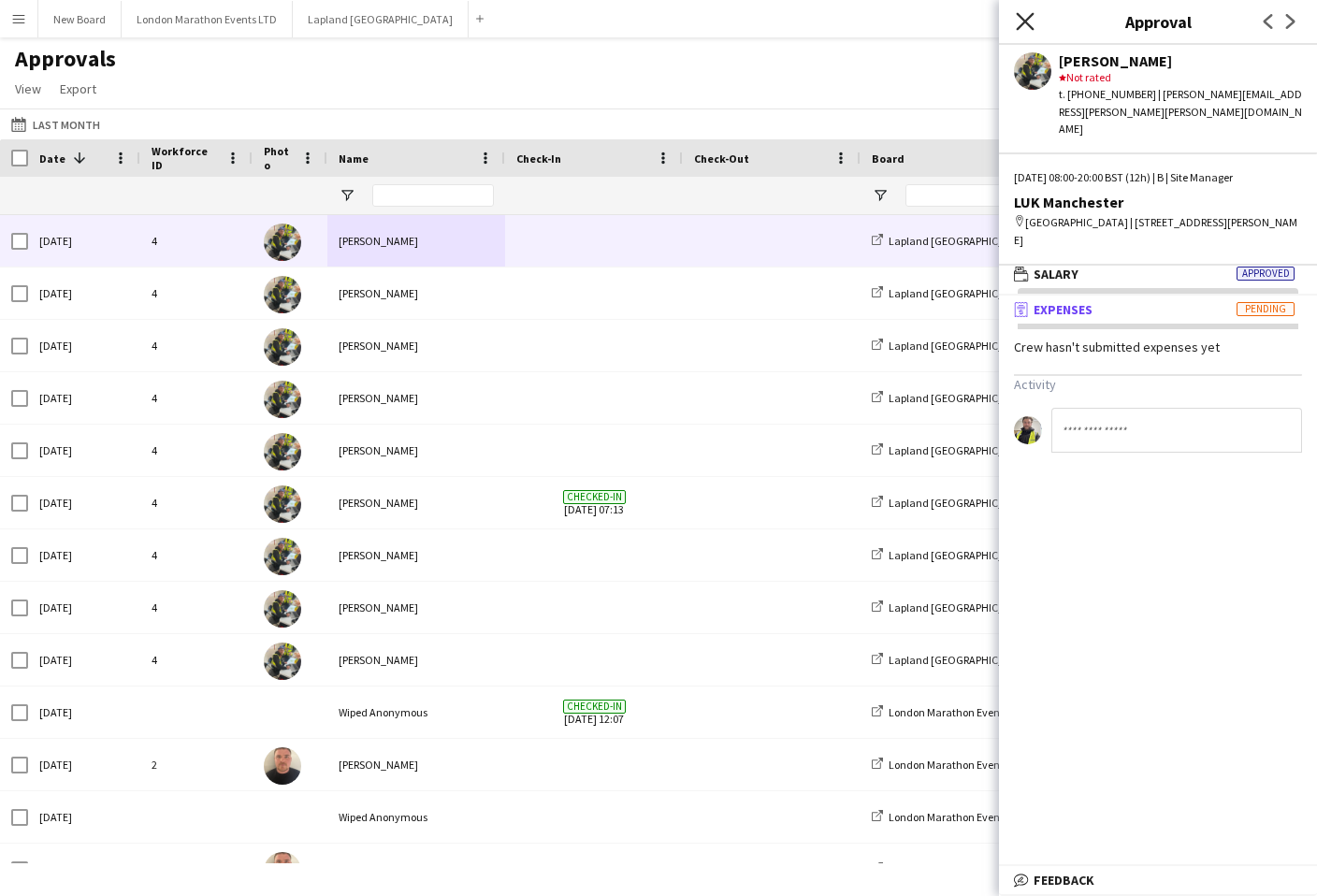
click at [1023, 27] on icon "Close pop-in" at bounding box center [1024, 21] width 17 height 17
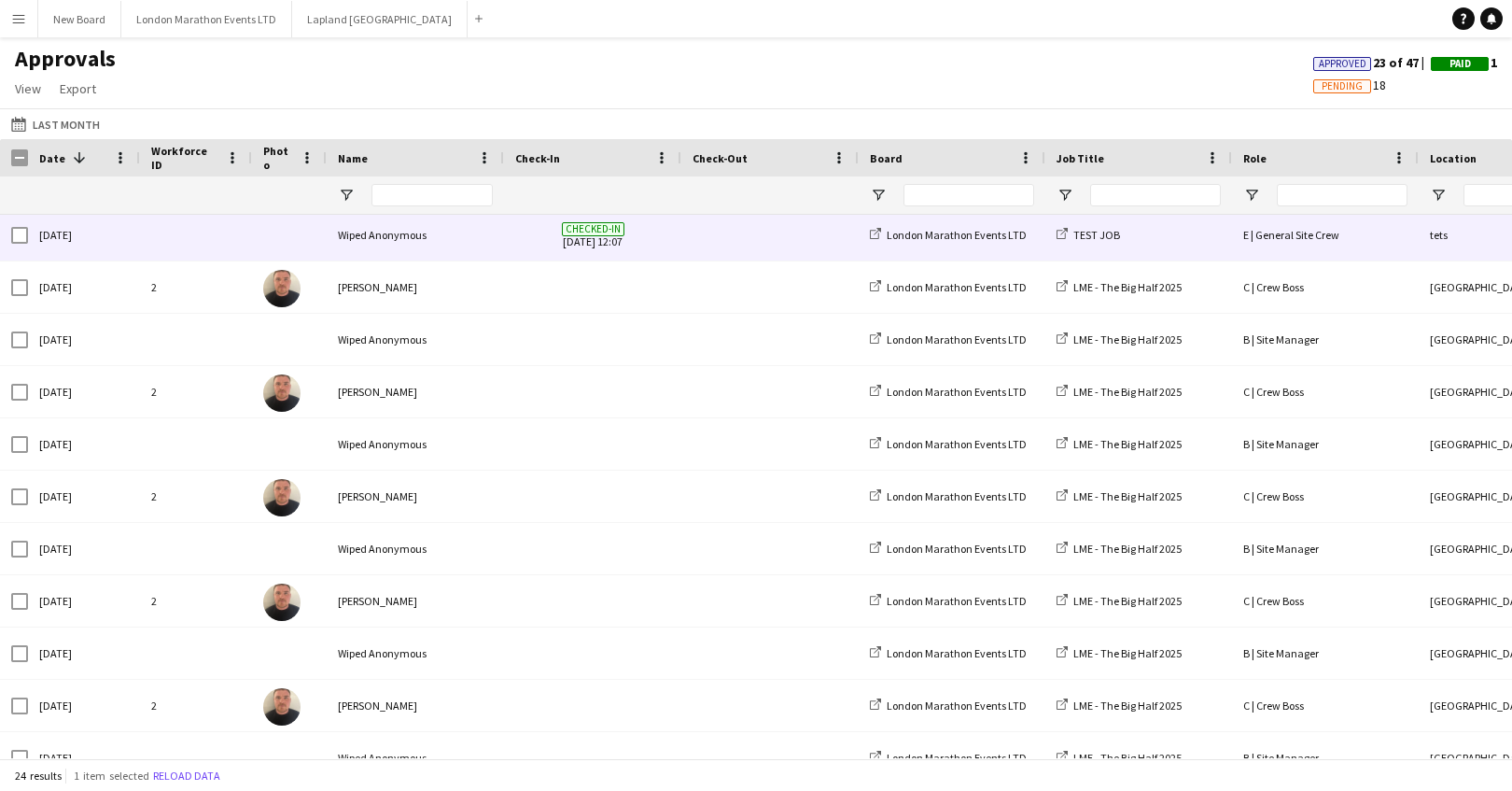
scroll to position [394, 0]
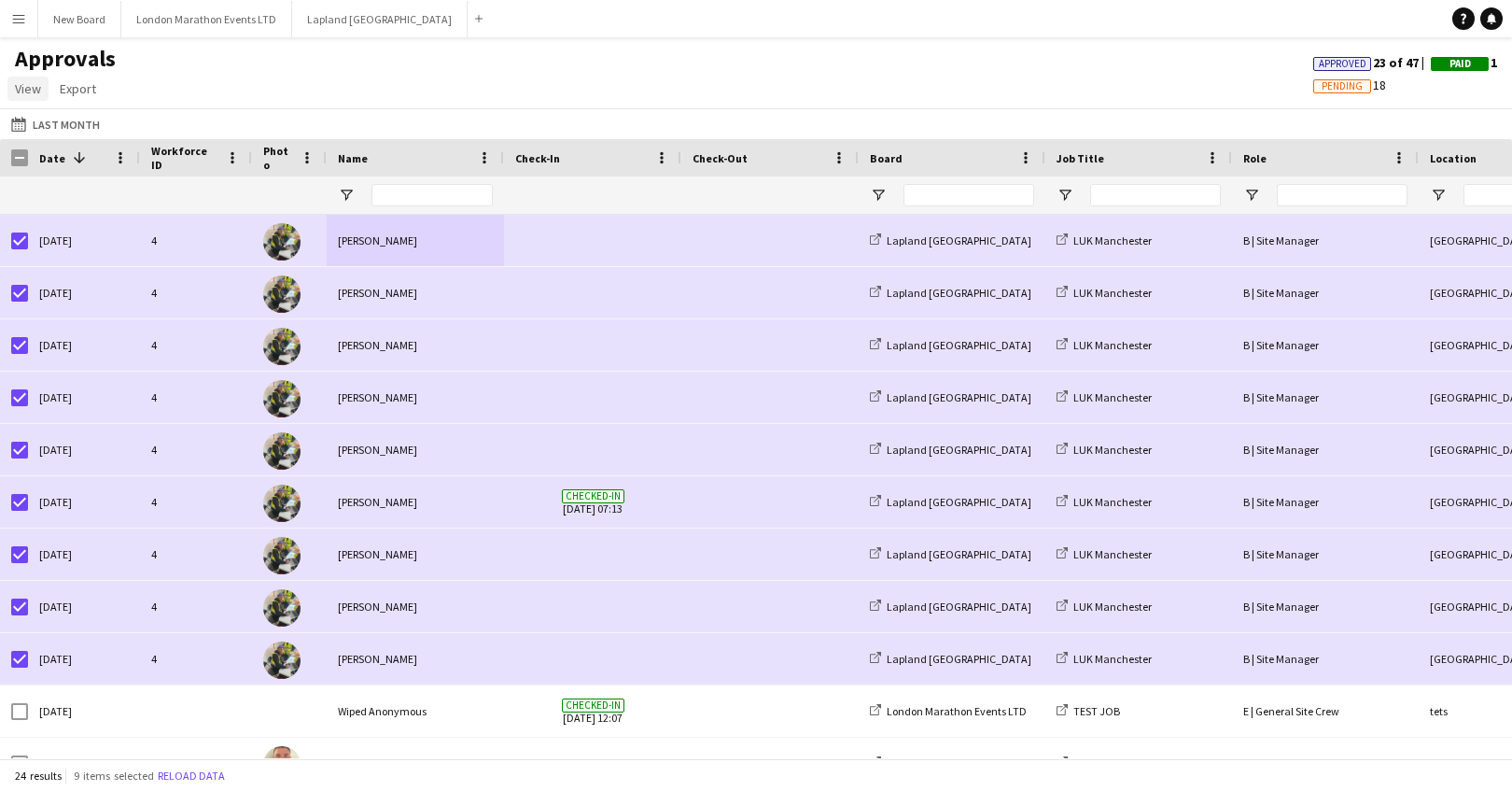
click at [39, 97] on link "View" at bounding box center [28, 88] width 41 height 24
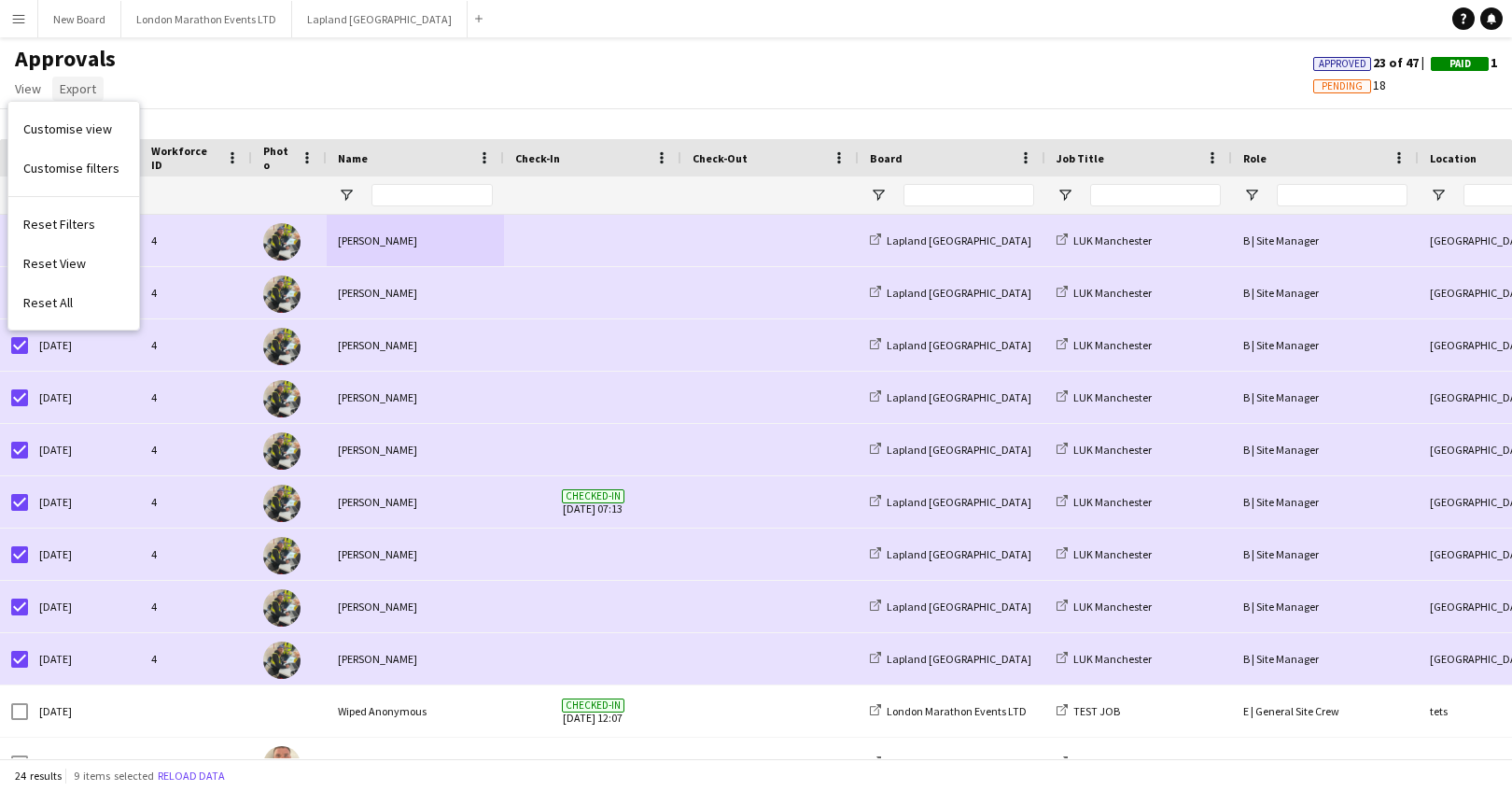
click at [78, 91] on span "Export" at bounding box center [78, 88] width 37 height 16
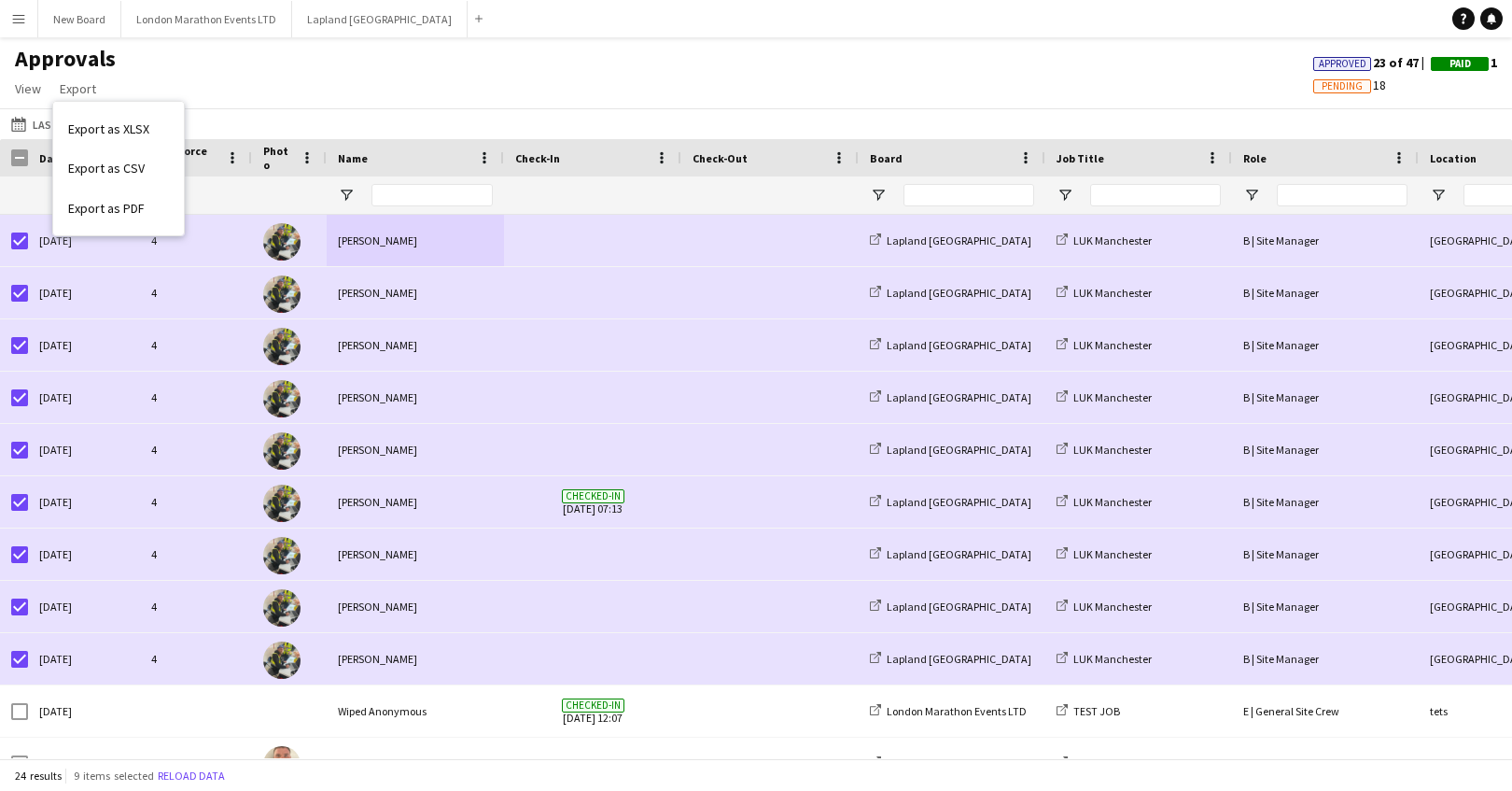
click at [222, 86] on div "Approvals View Customise view Customise filters Reset Filters Reset View Reset …" at bounding box center [756, 76] width 1512 height 64
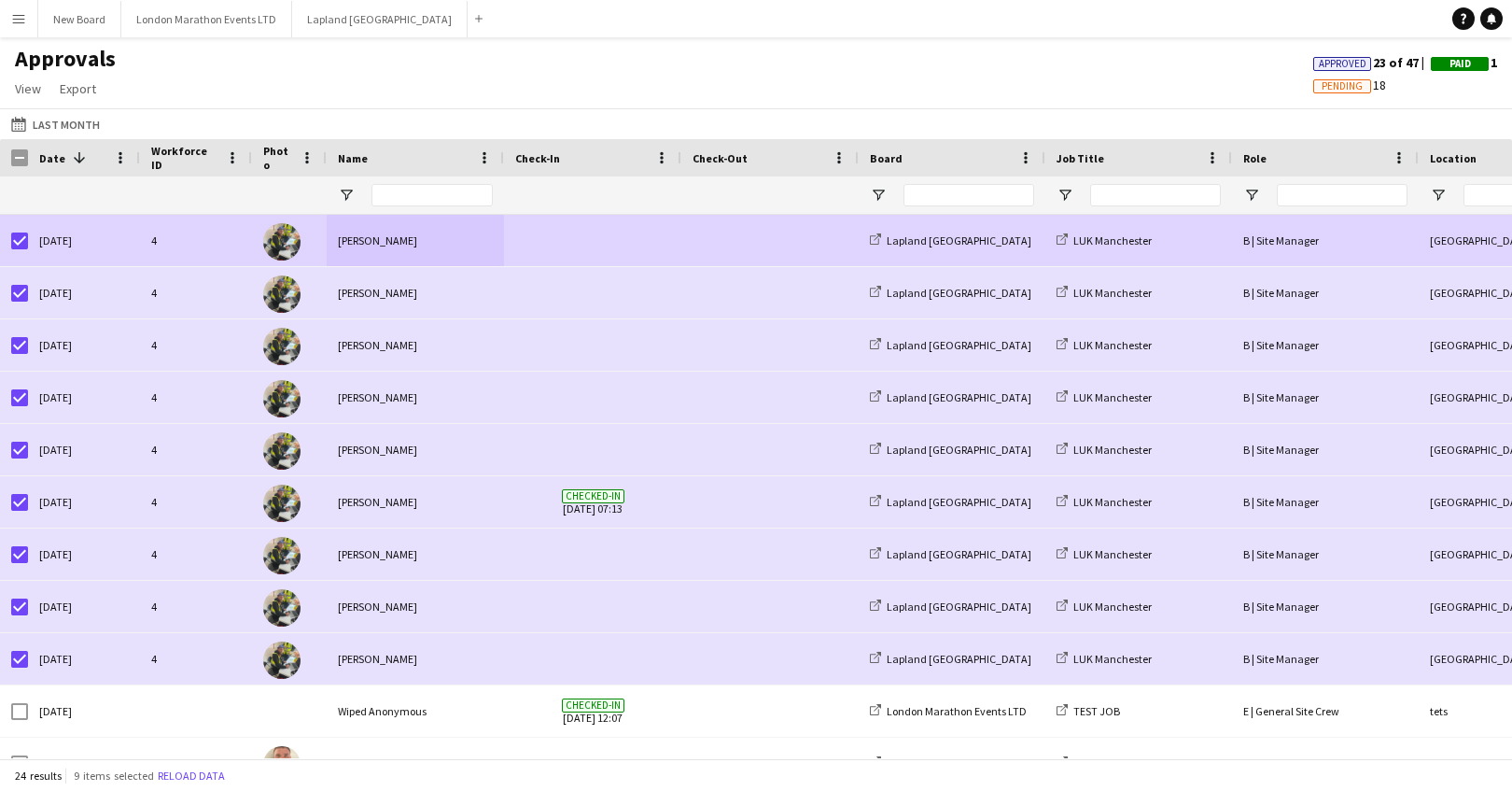
click at [590, 244] on span at bounding box center [592, 240] width 155 height 51
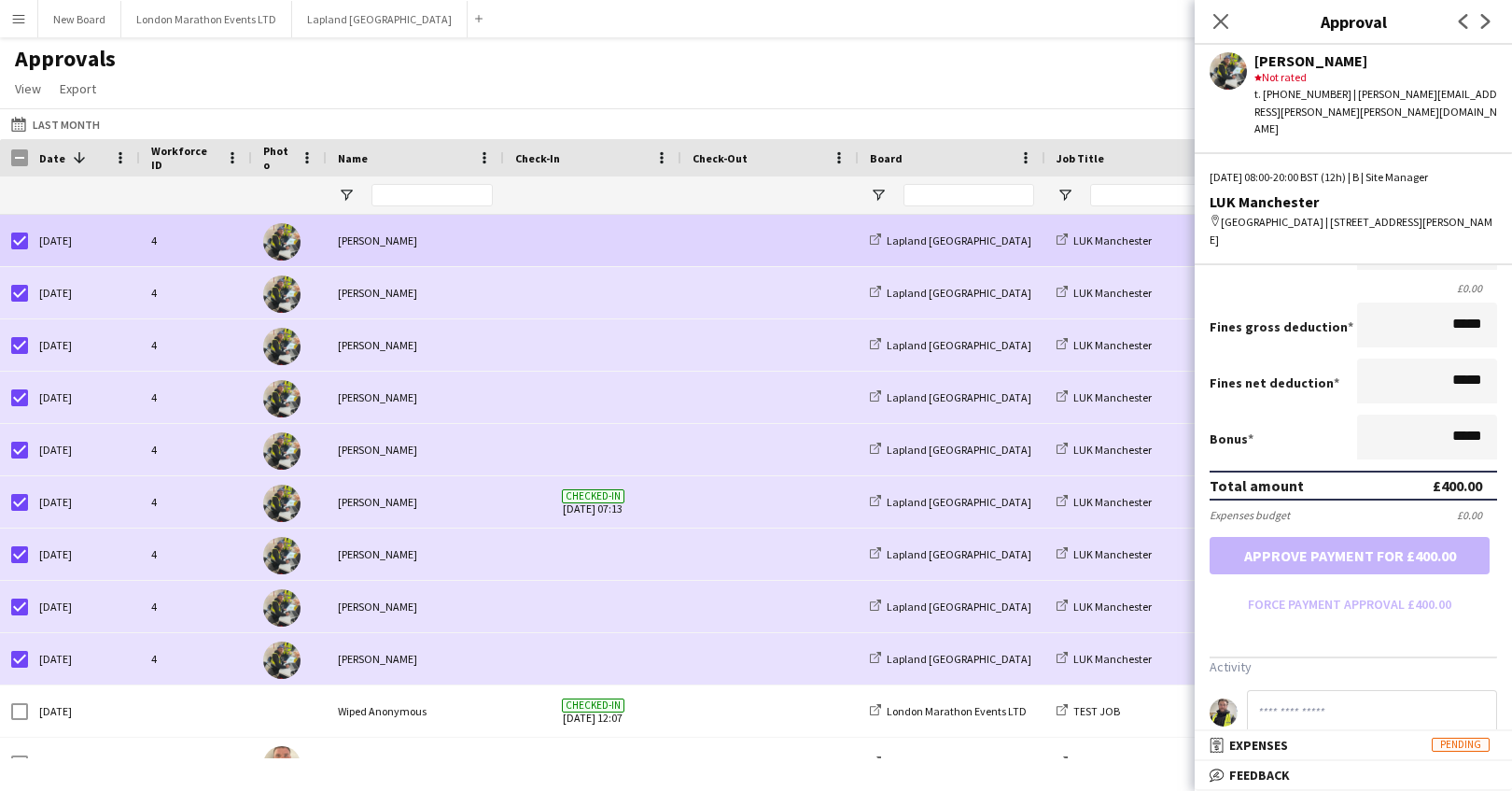
click at [1021, 571] on form "Salary ***** 08:00 to ***** 20:00 ***** (12h) £400.00 Total salary £400.00 Agre…" at bounding box center [1353, 350] width 318 height 536
click at [1021, 517] on form "Salary ***** 08:00 to ***** 20:00 ***** (12h) £400.00 Total salary £400.00 Agre…" at bounding box center [1353, 350] width 318 height 536
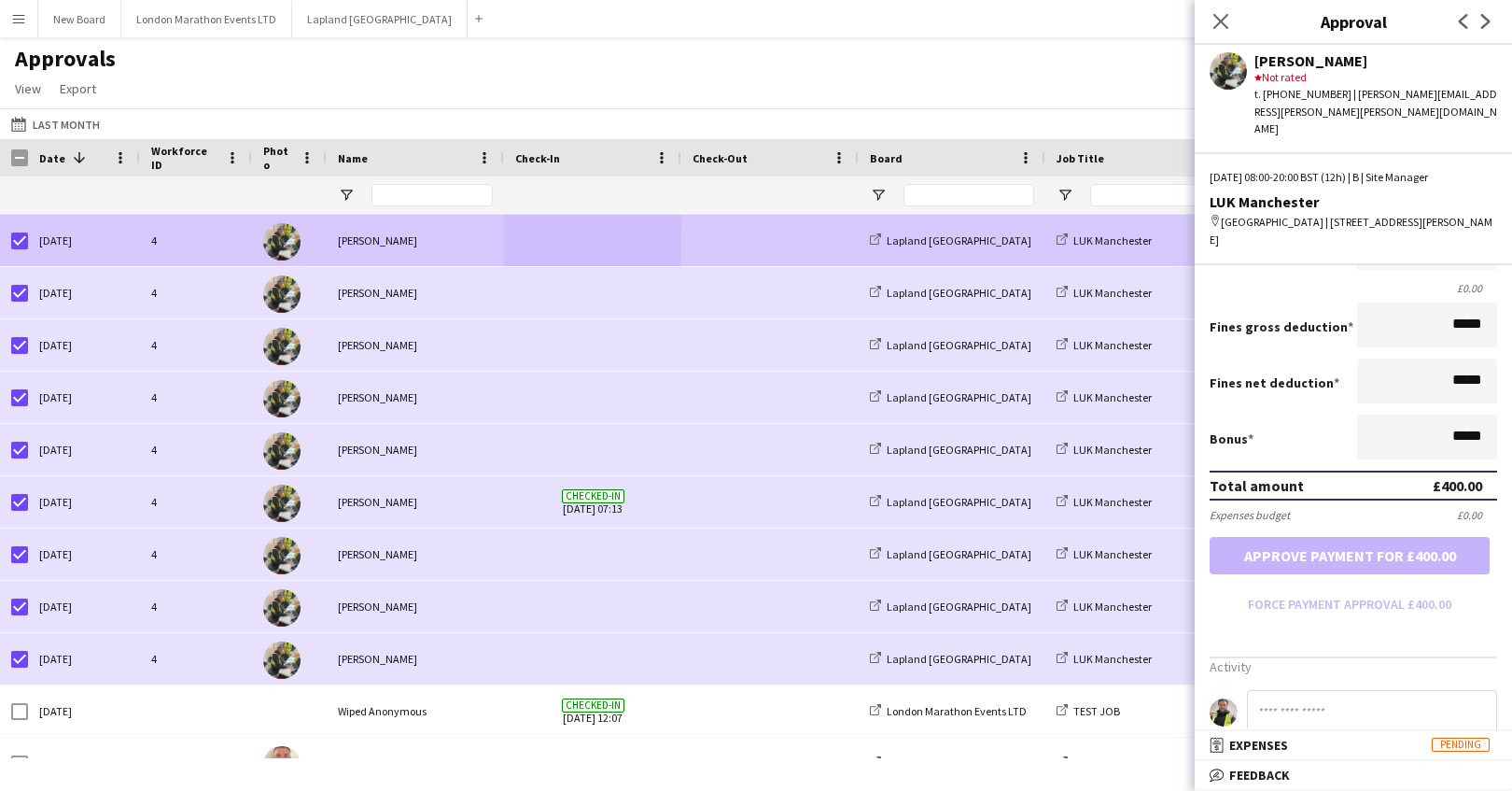
click at [788, 256] on span at bounding box center [770, 240] width 155 height 51
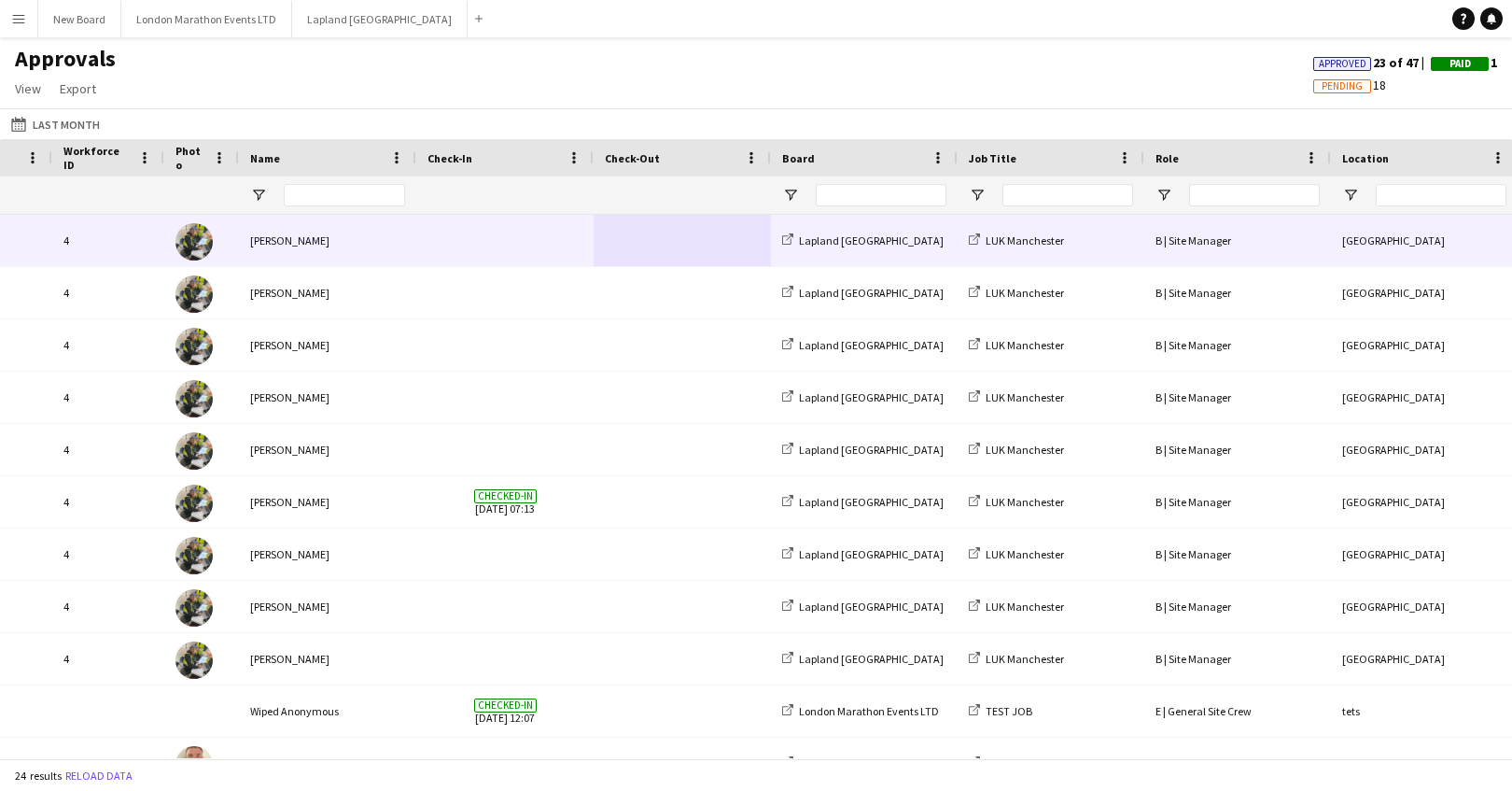
scroll to position [0, 161]
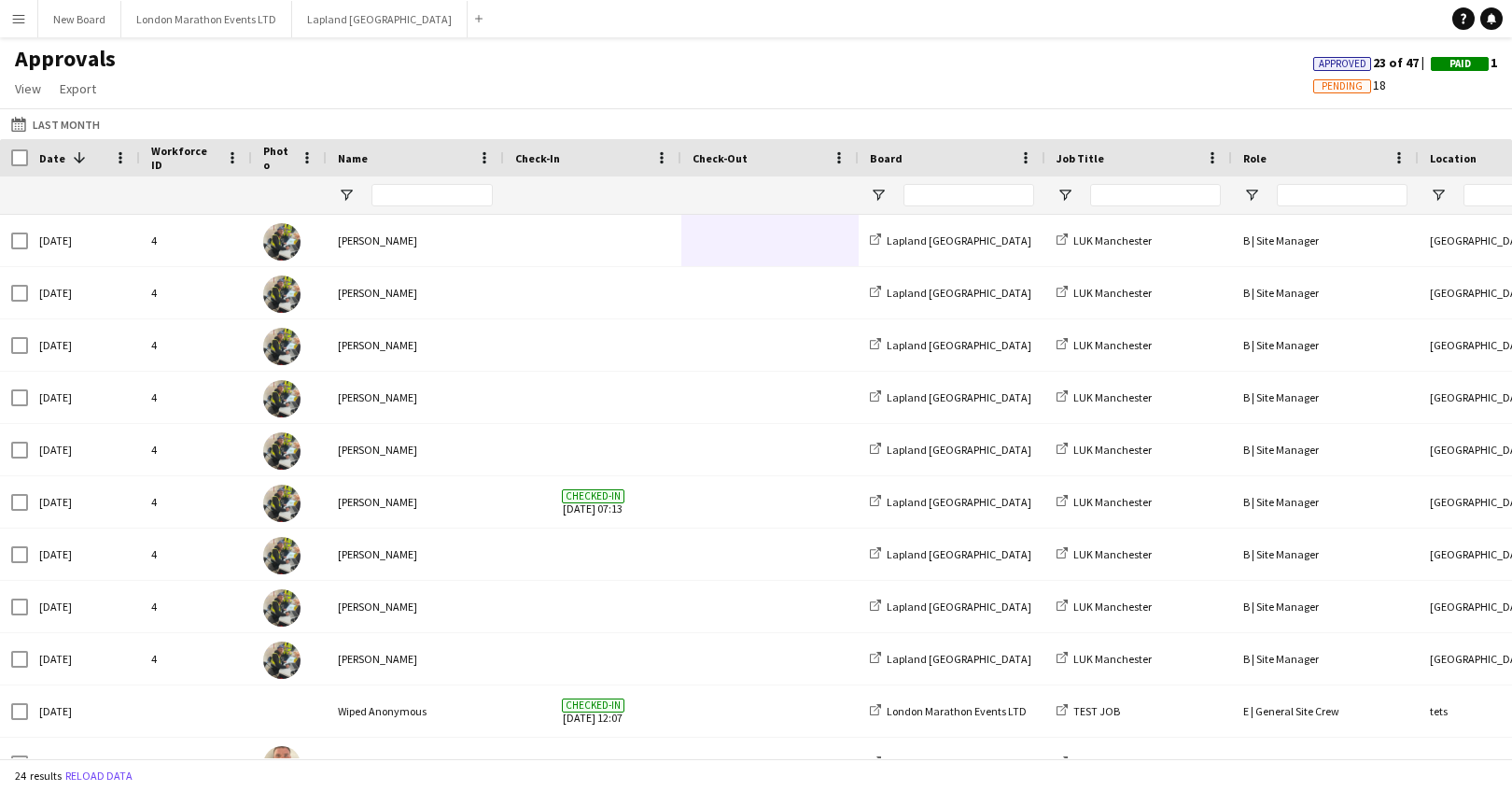
click at [362, 91] on div "Approvals View Customise view Customise filters Reset Filters Reset View Reset …" at bounding box center [756, 76] width 1512 height 64
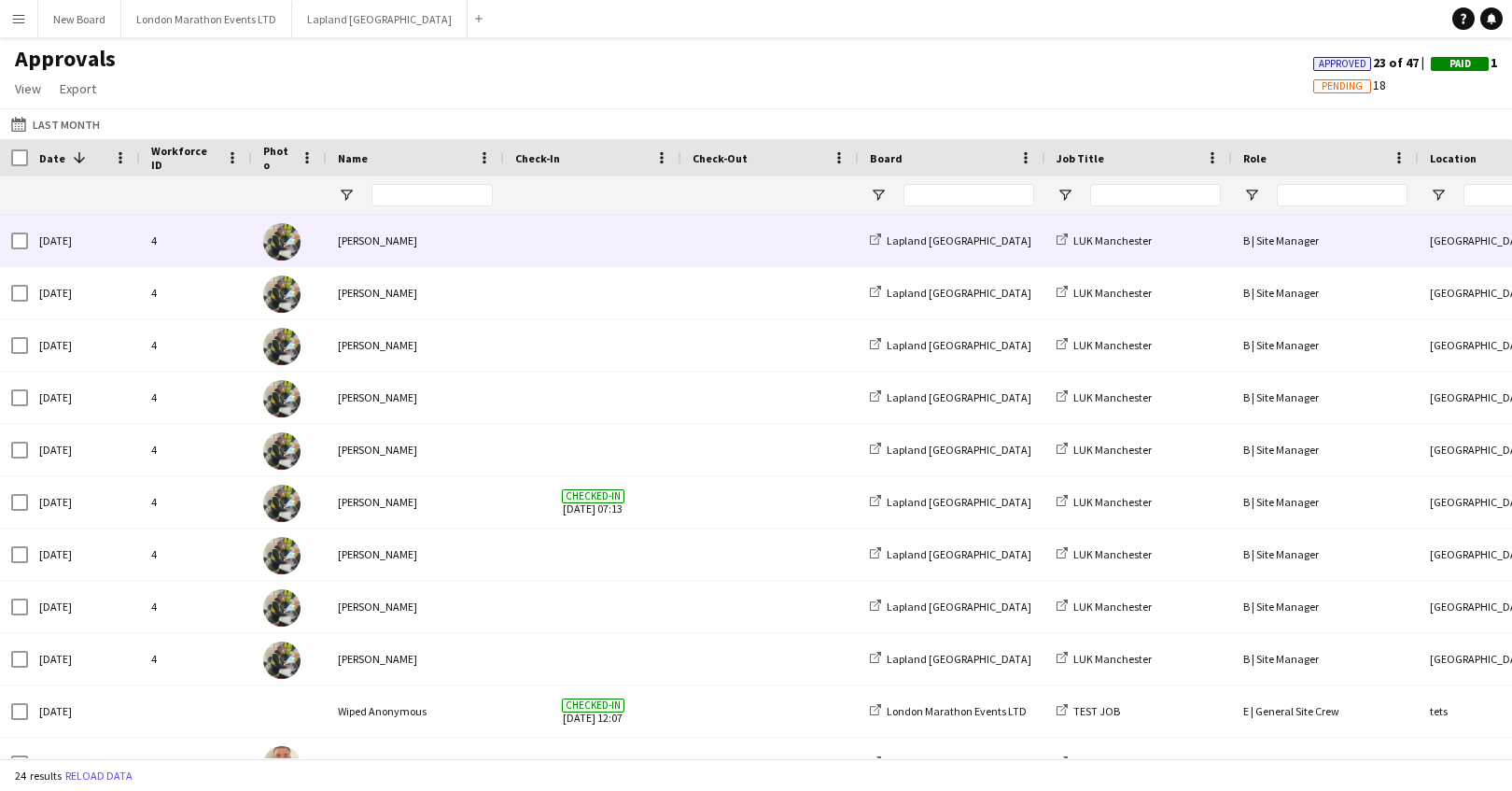
click at [170, 246] on div "4" at bounding box center [197, 240] width 112 height 51
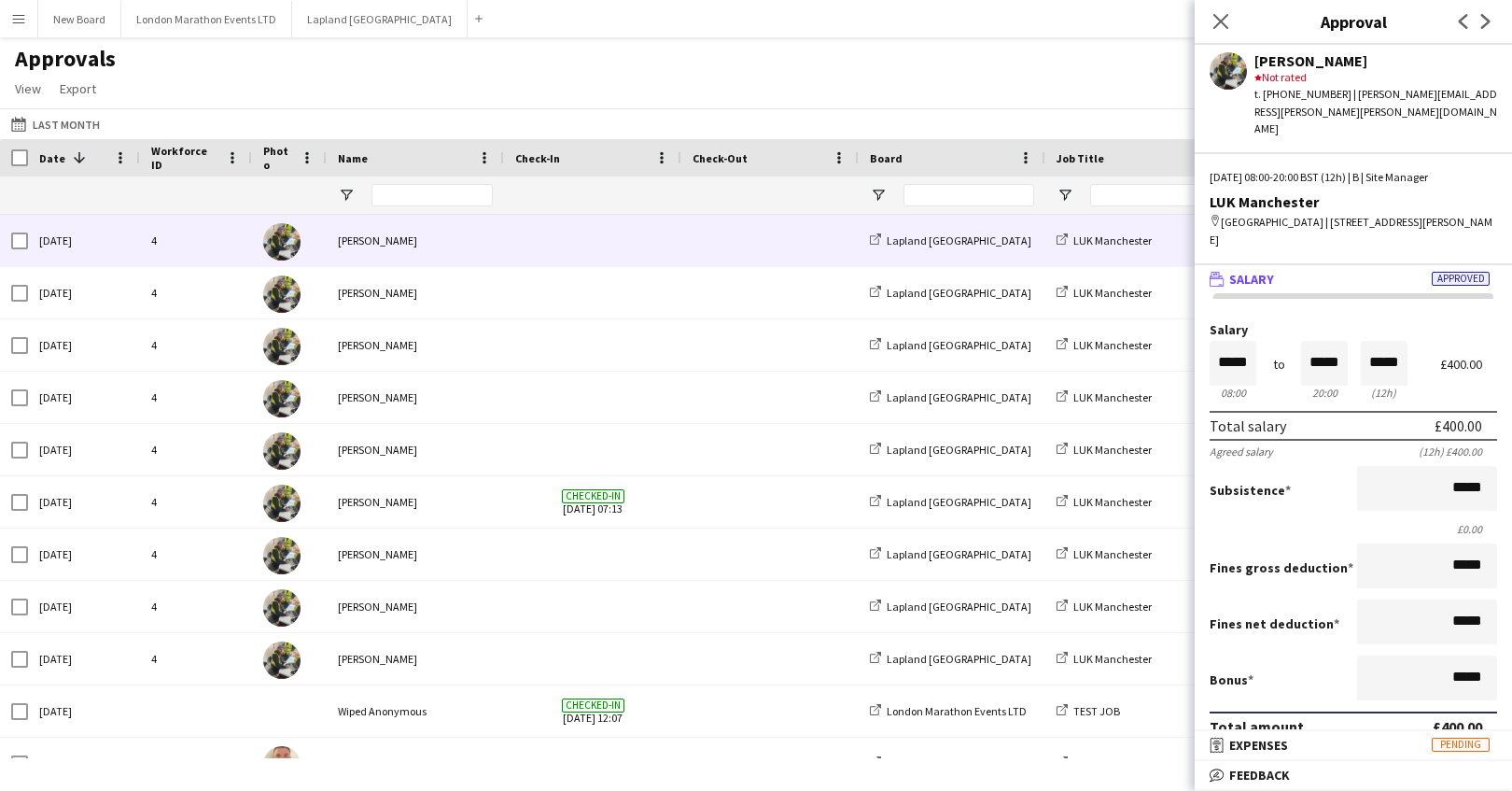
click at [1021, 272] on span "Approved" at bounding box center [1461, 279] width 58 height 14
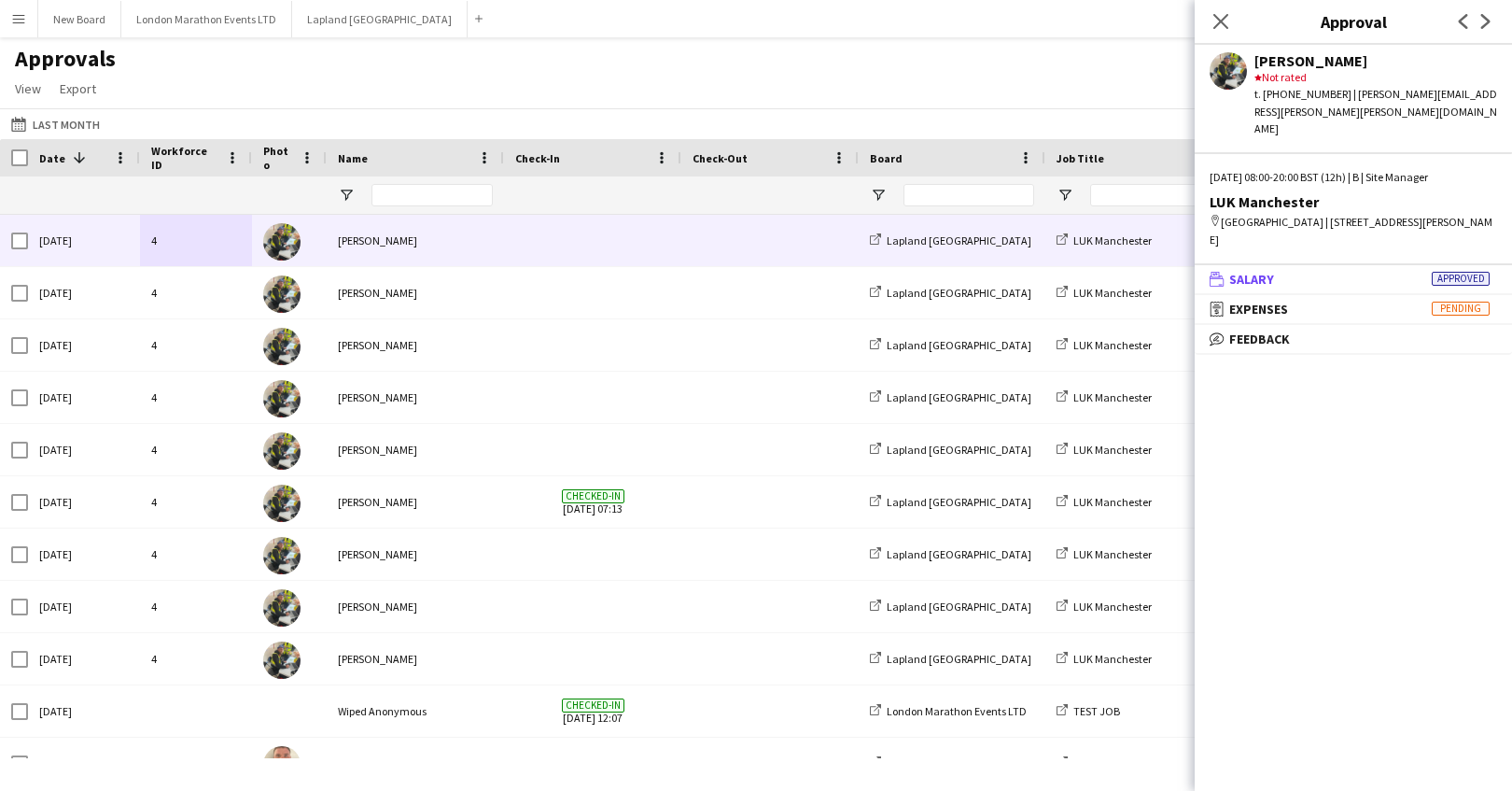
click at [1021, 272] on span "Approved" at bounding box center [1461, 279] width 58 height 14
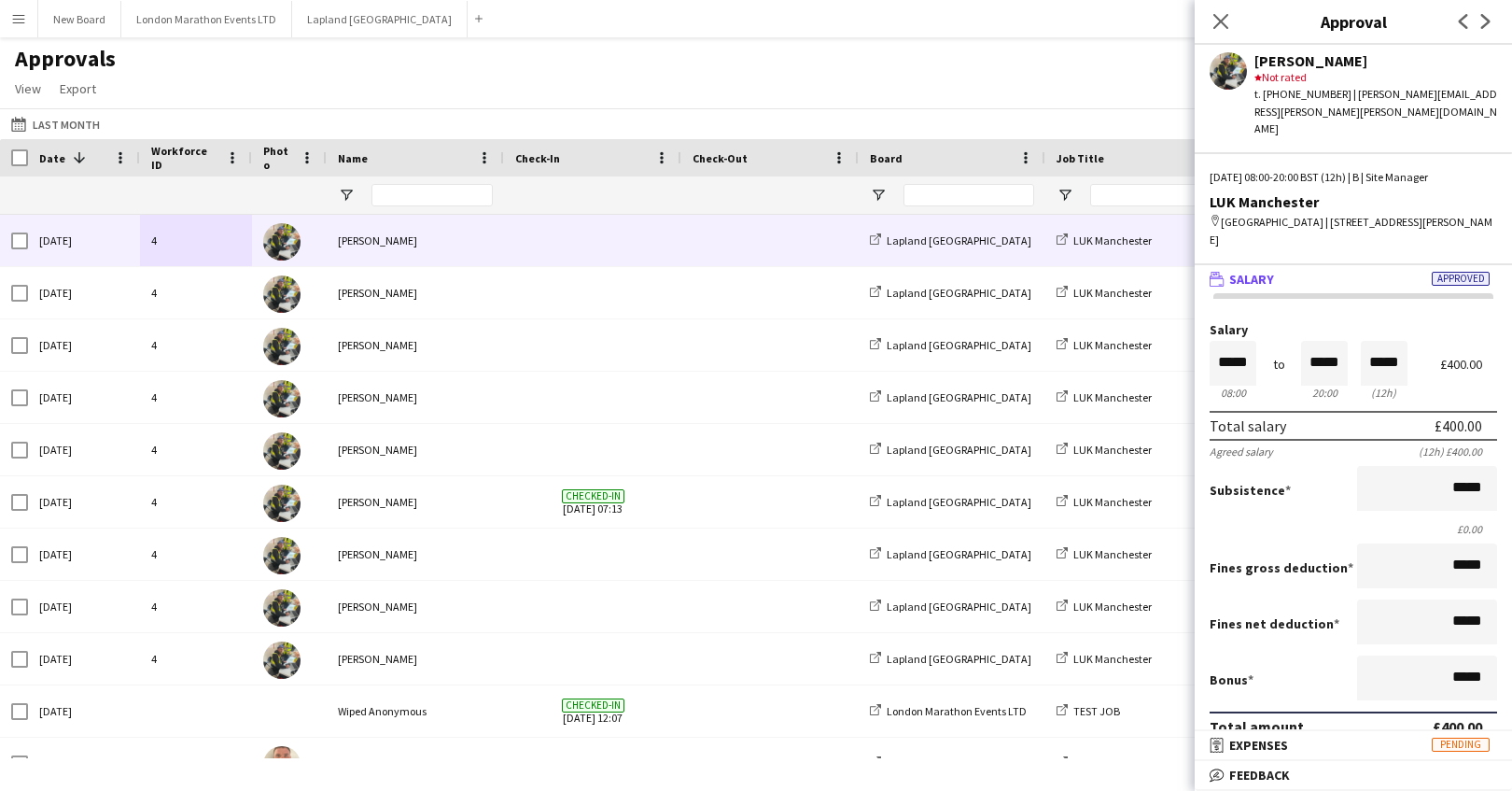
click at [1021, 272] on span "Approved" at bounding box center [1461, 279] width 58 height 14
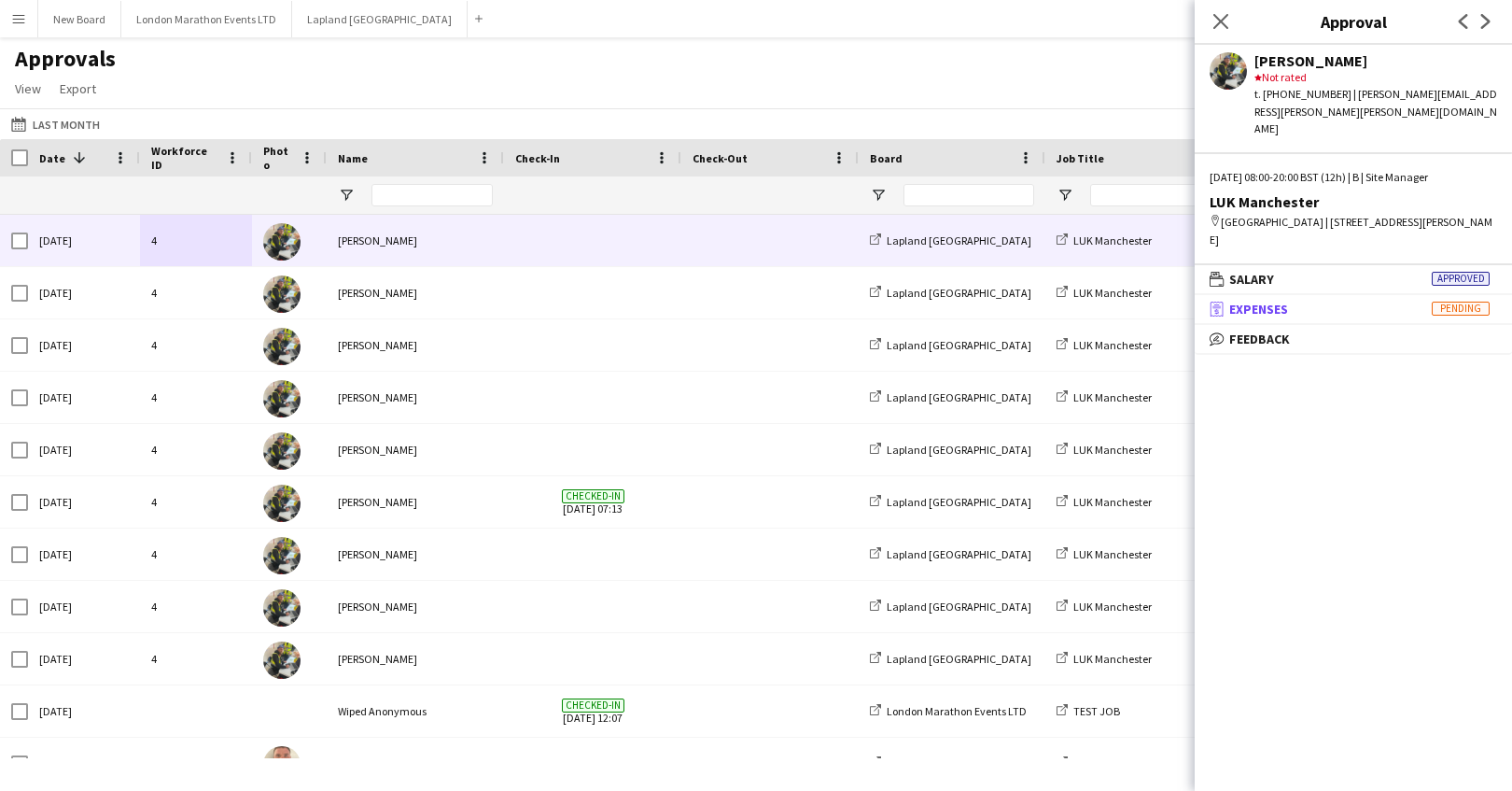
click at [1021, 301] on span "Pending" at bounding box center [1461, 308] width 58 height 14
click at [1021, 25] on icon at bounding box center [1221, 21] width 17 height 17
